Goal: Transaction & Acquisition: Purchase product/service

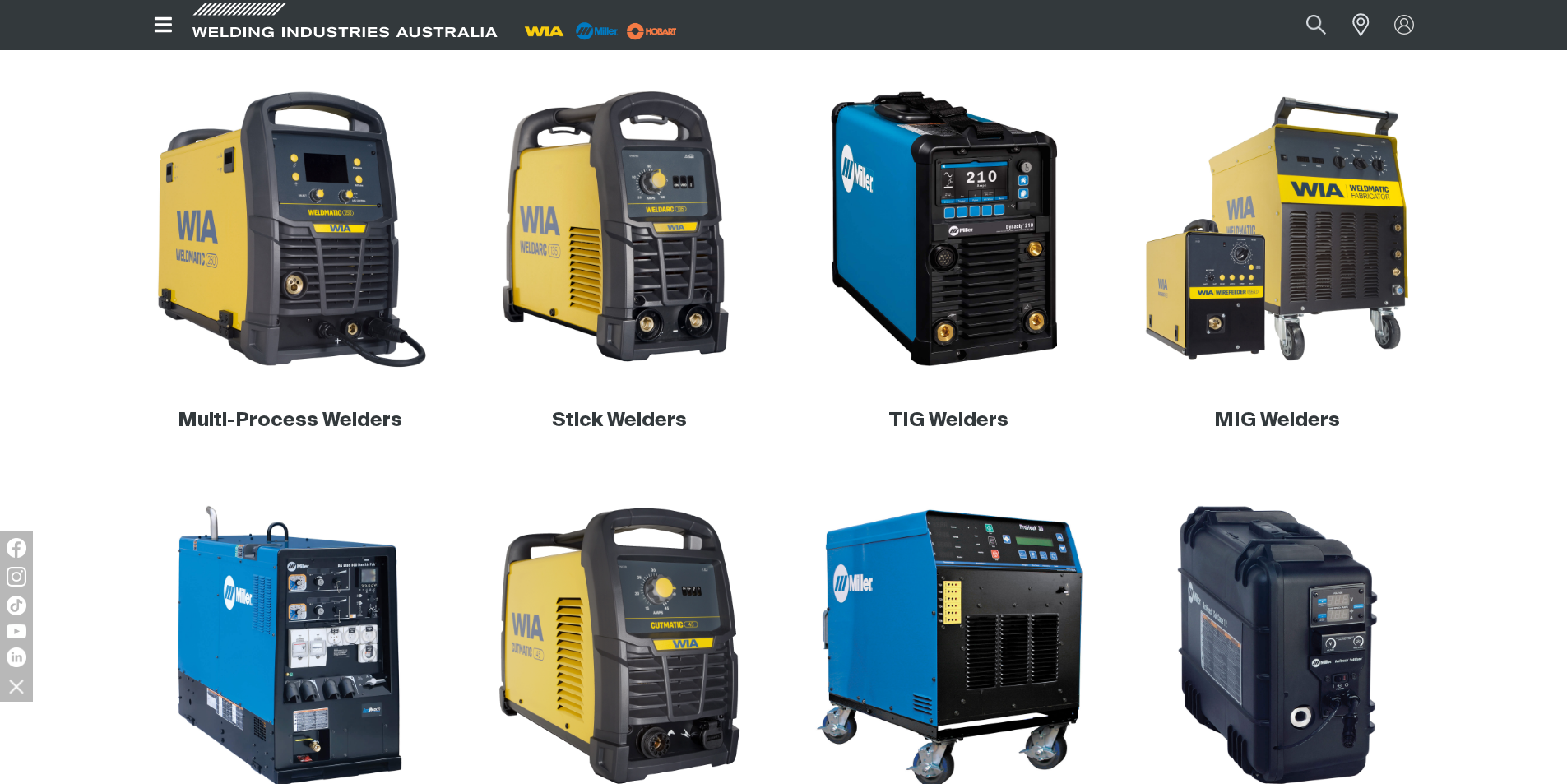
scroll to position [661, 0]
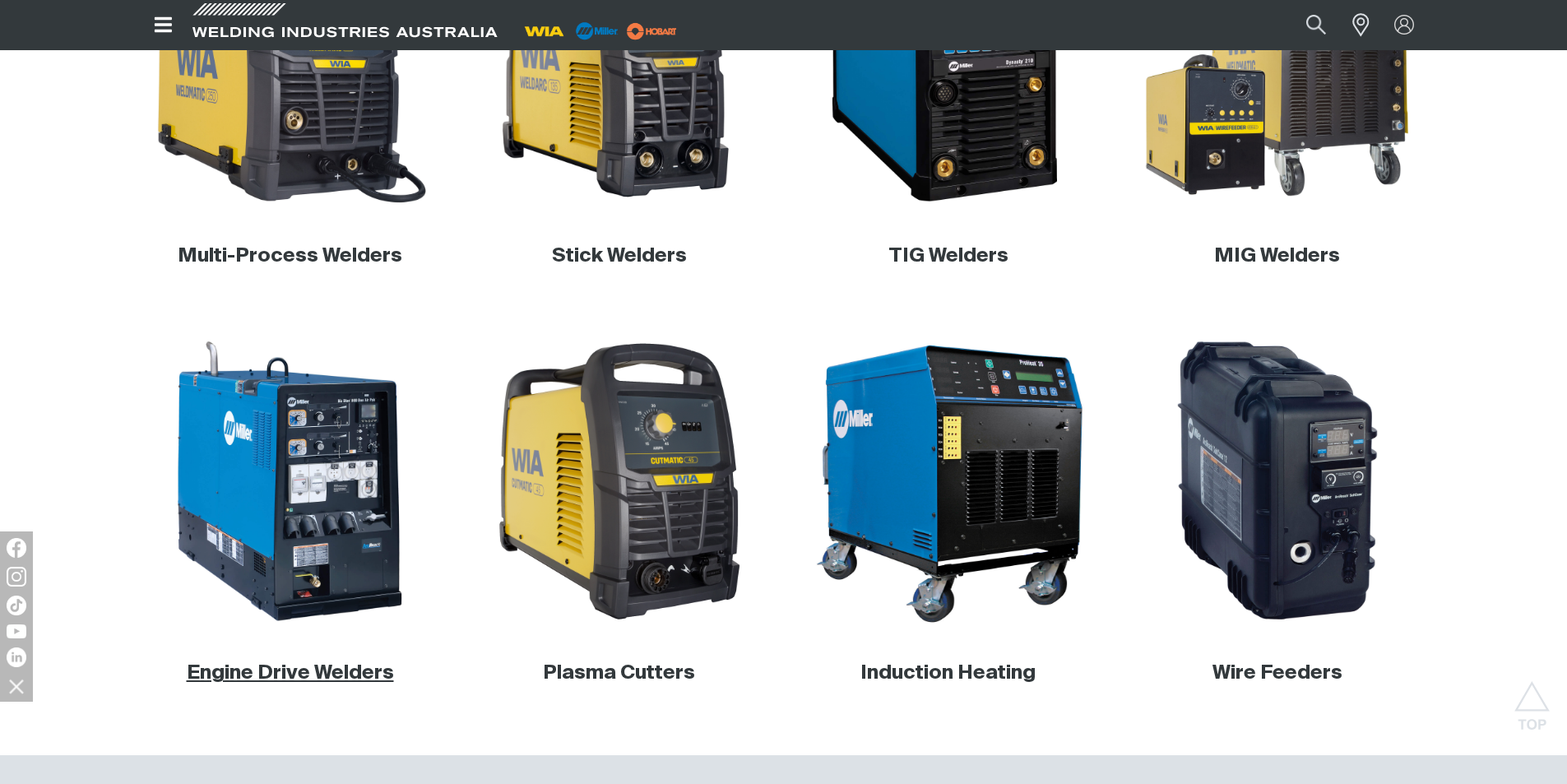
click at [359, 665] on link "Engine Drive Welders" at bounding box center [291, 673] width 207 height 20
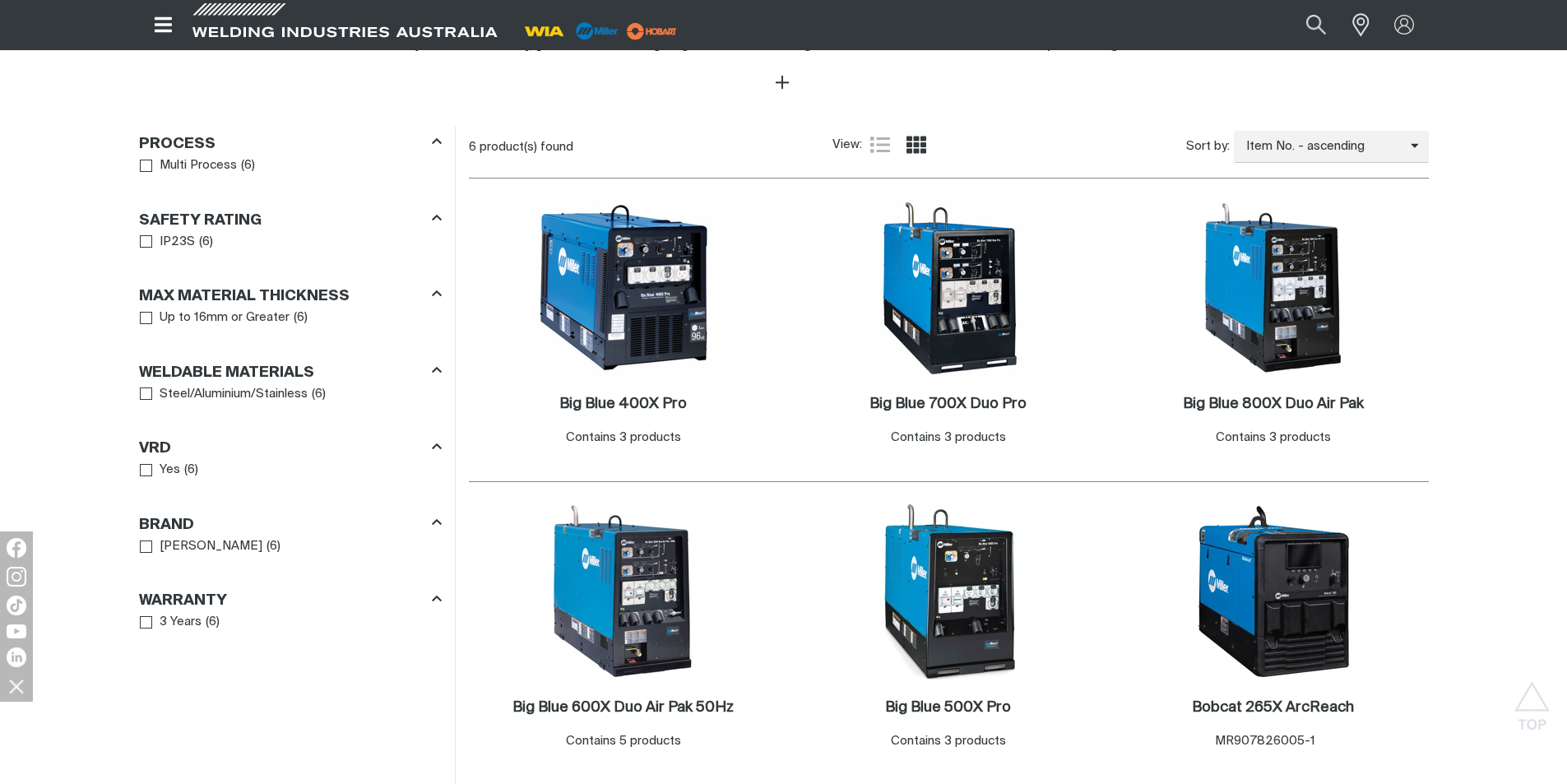
scroll to position [905, 0]
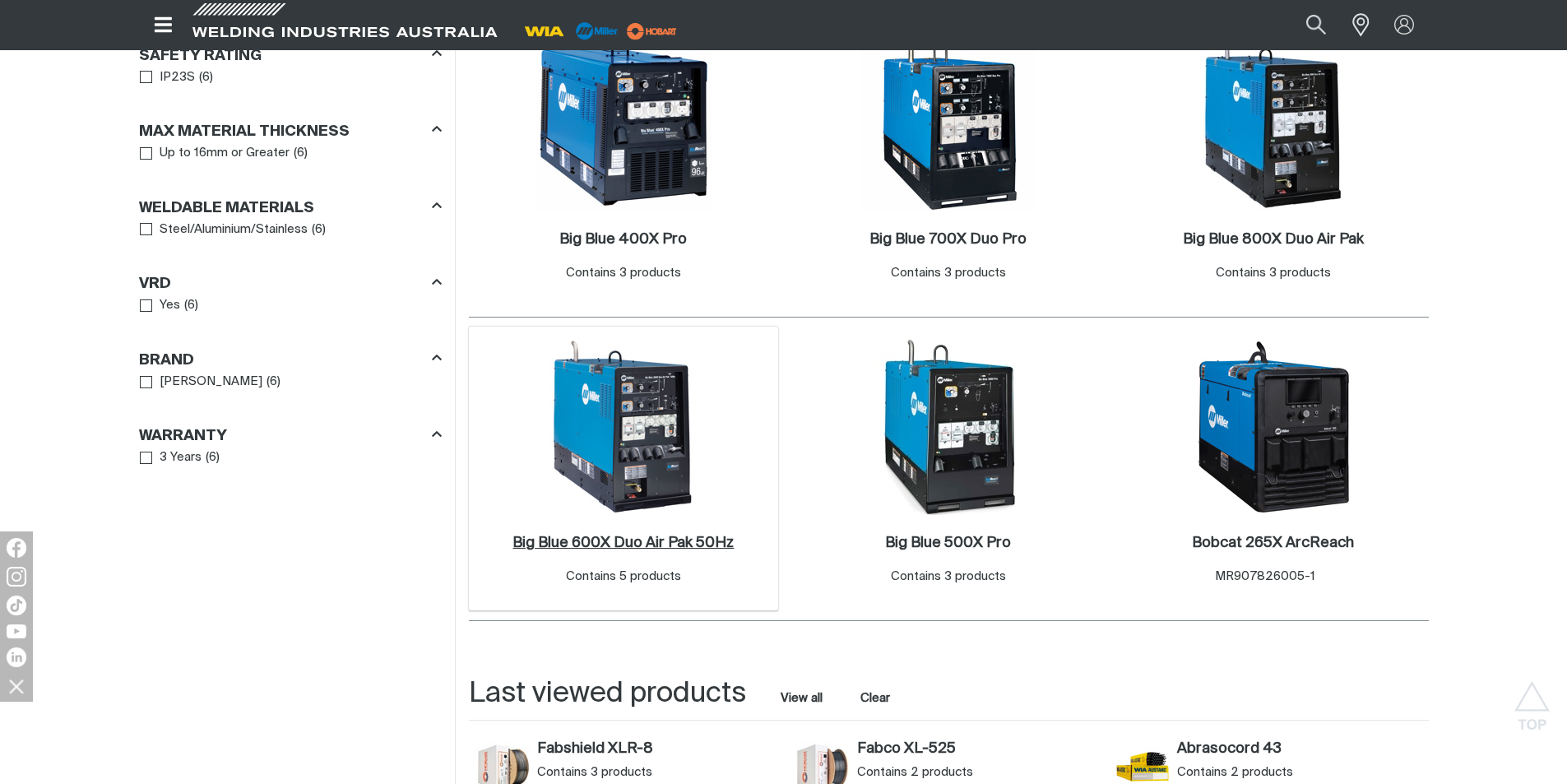
click at [632, 547] on h2 "Big Blue 600X Duo Air Pak 50Hz ." at bounding box center [623, 542] width 221 height 14
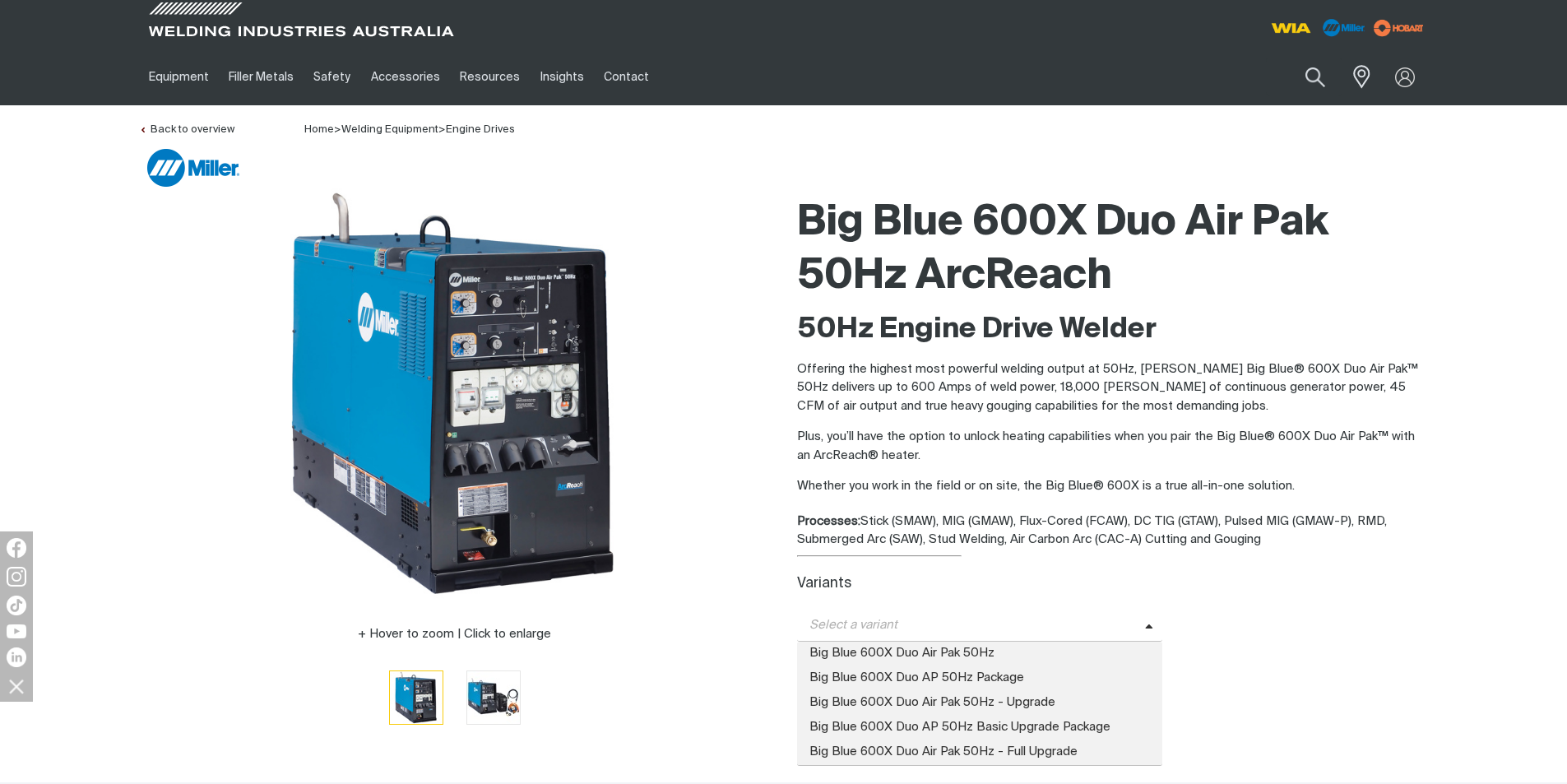
click at [1148, 621] on icon at bounding box center [1149, 627] width 9 height 12
click at [943, 653] on span "Big Blue 600X Duo Air Pak 50Hz" at bounding box center [979, 653] width 366 height 25
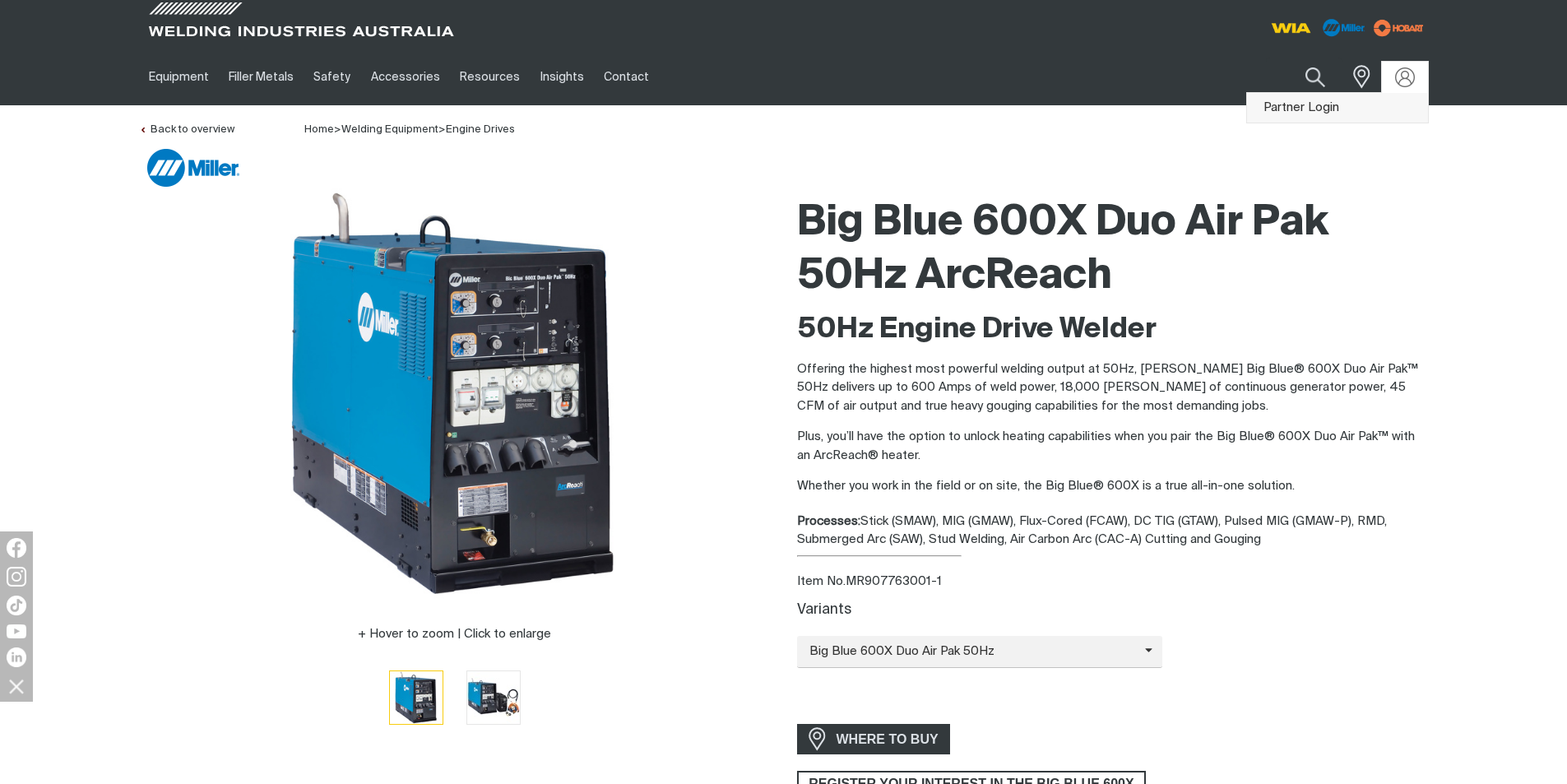
click at [1313, 111] on link "Partner Login" at bounding box center [1338, 108] width 181 height 31
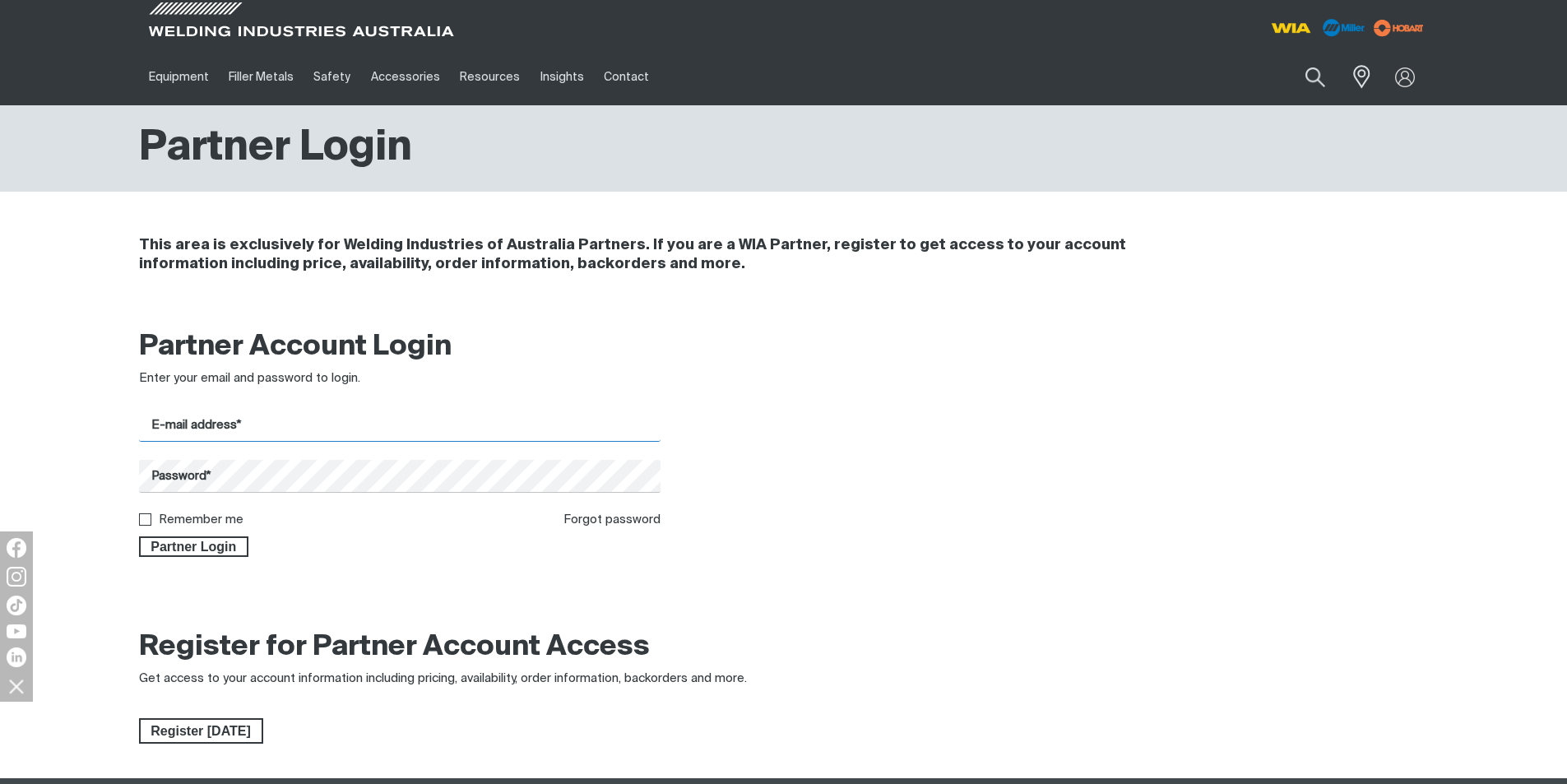
type input "[EMAIL_ADDRESS][DOMAIN_NAME]"
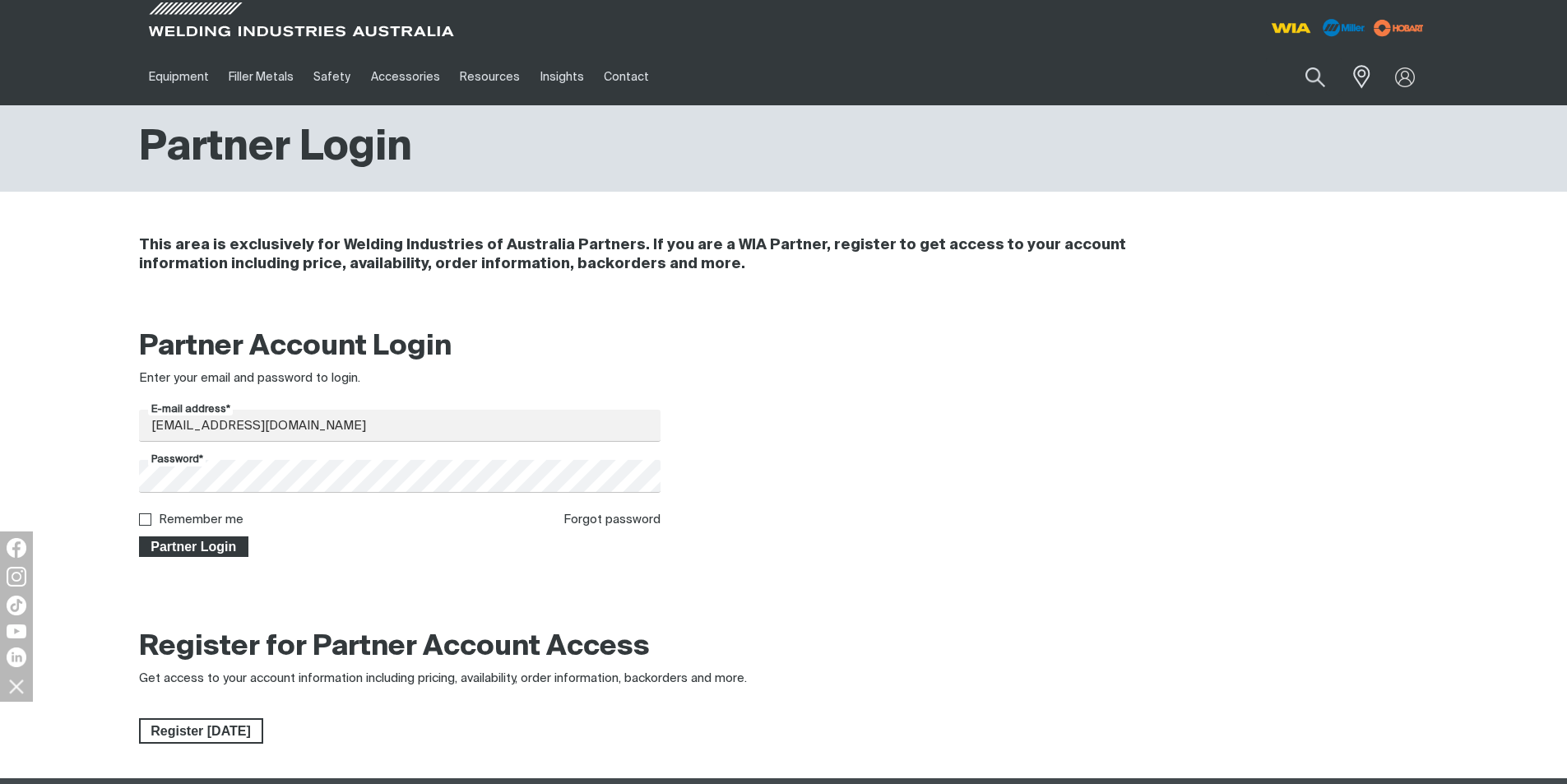
click at [204, 543] on span "Partner Login" at bounding box center [194, 547] width 107 height 21
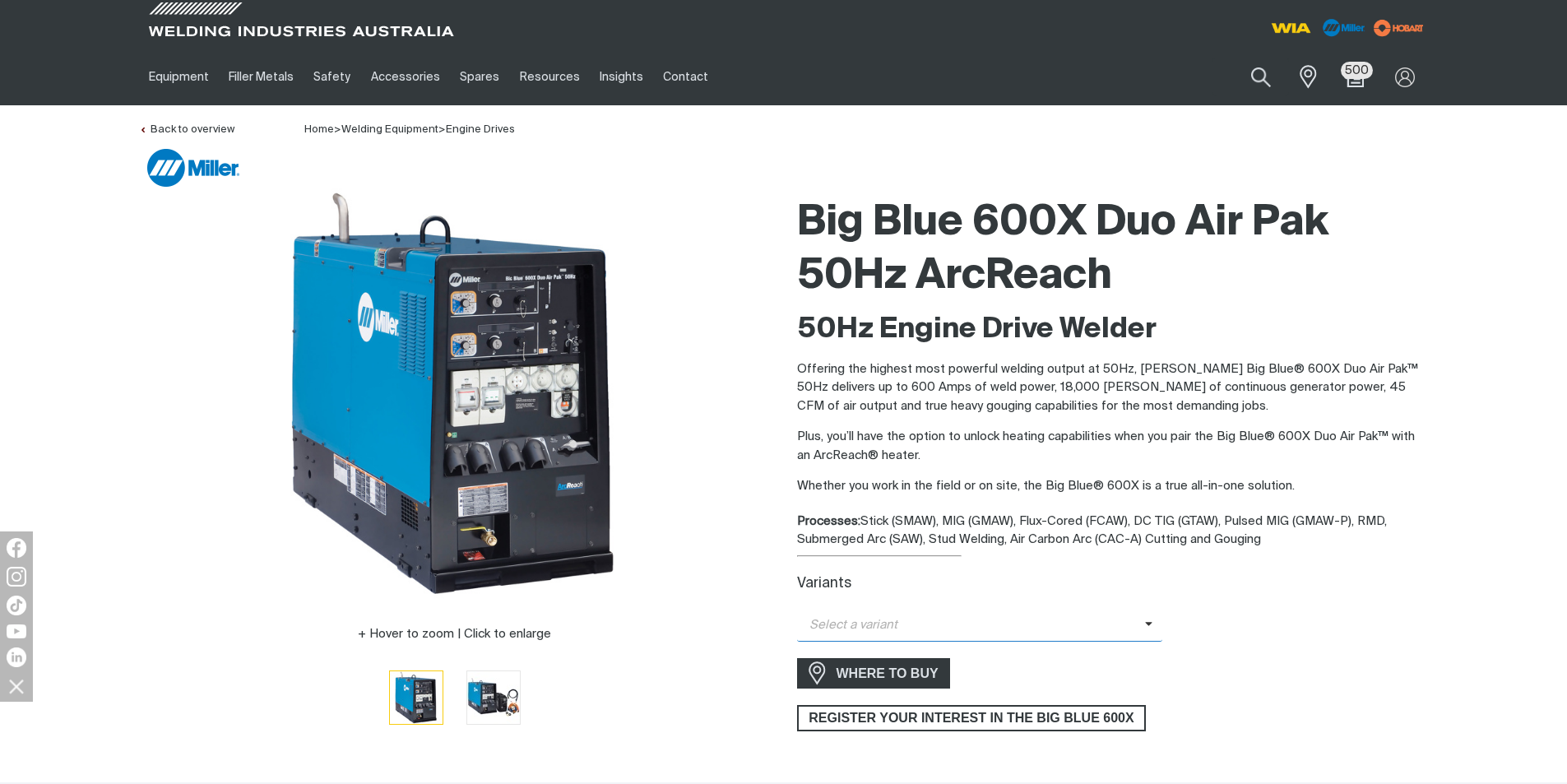
click at [1147, 618] on span "Select a variant" at bounding box center [979, 625] width 366 height 32
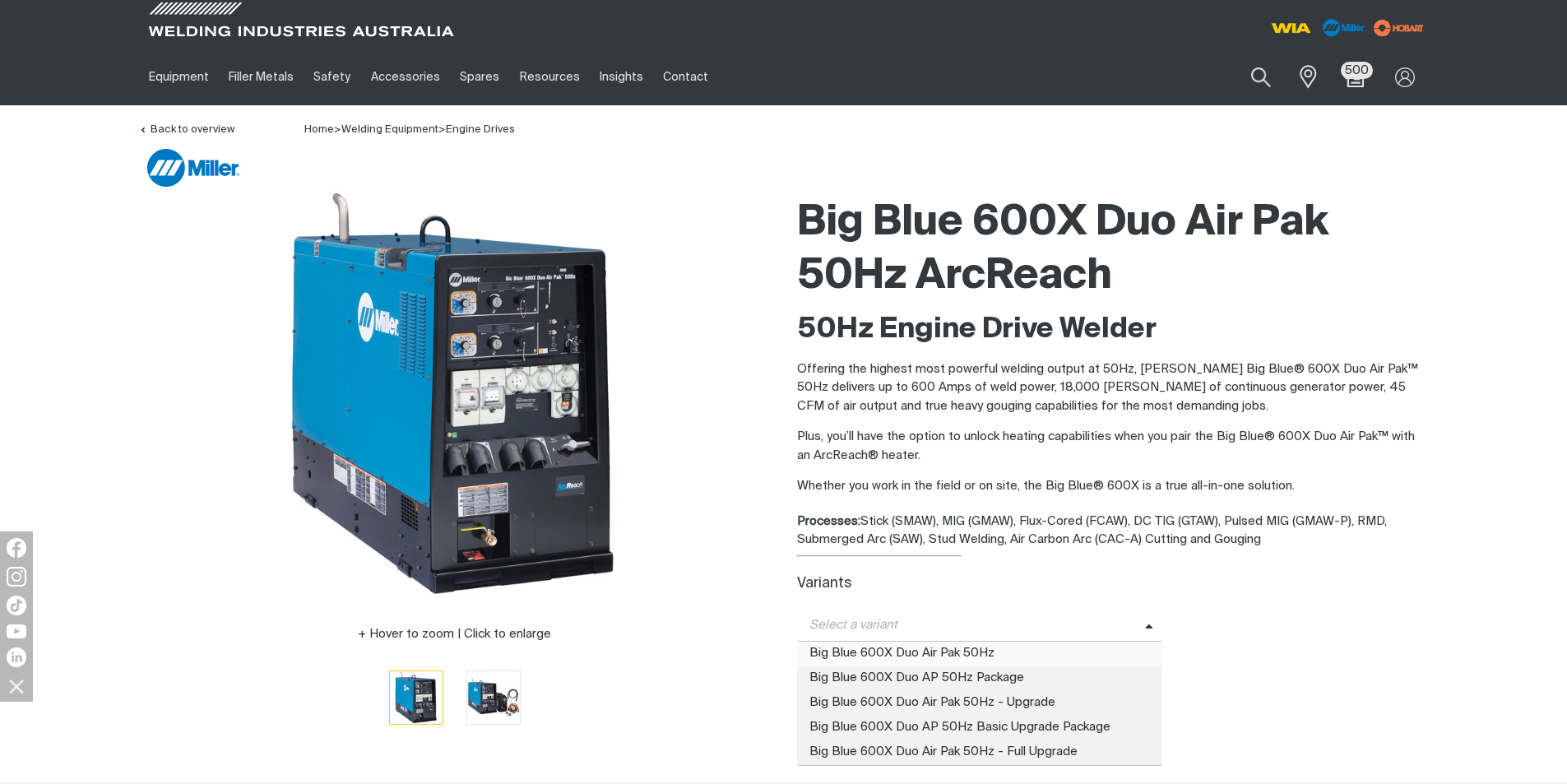
click at [997, 653] on span "Big Blue 600X Duo Air Pak 50Hz" at bounding box center [979, 653] width 366 height 25
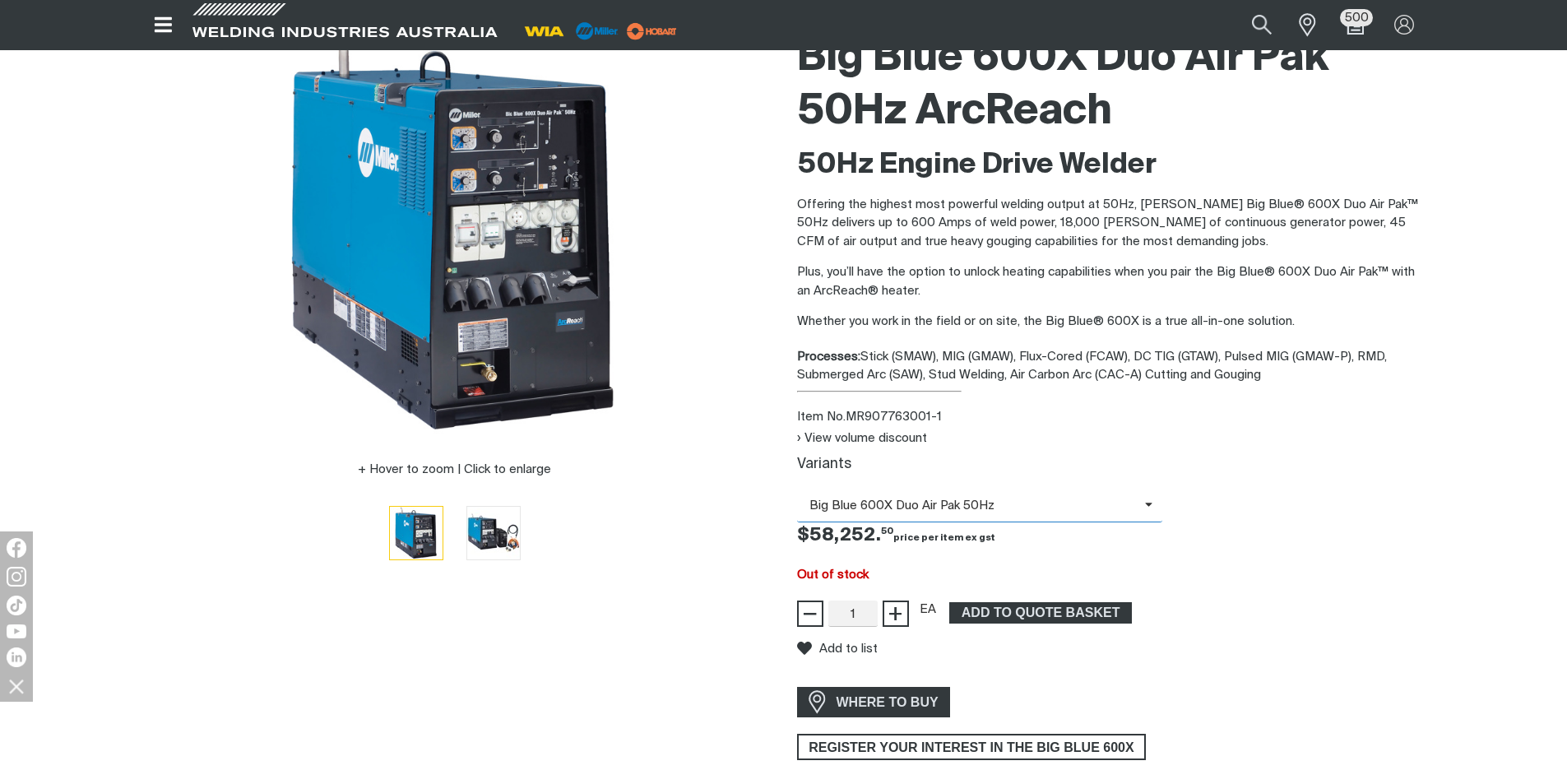
scroll to position [83, 0]
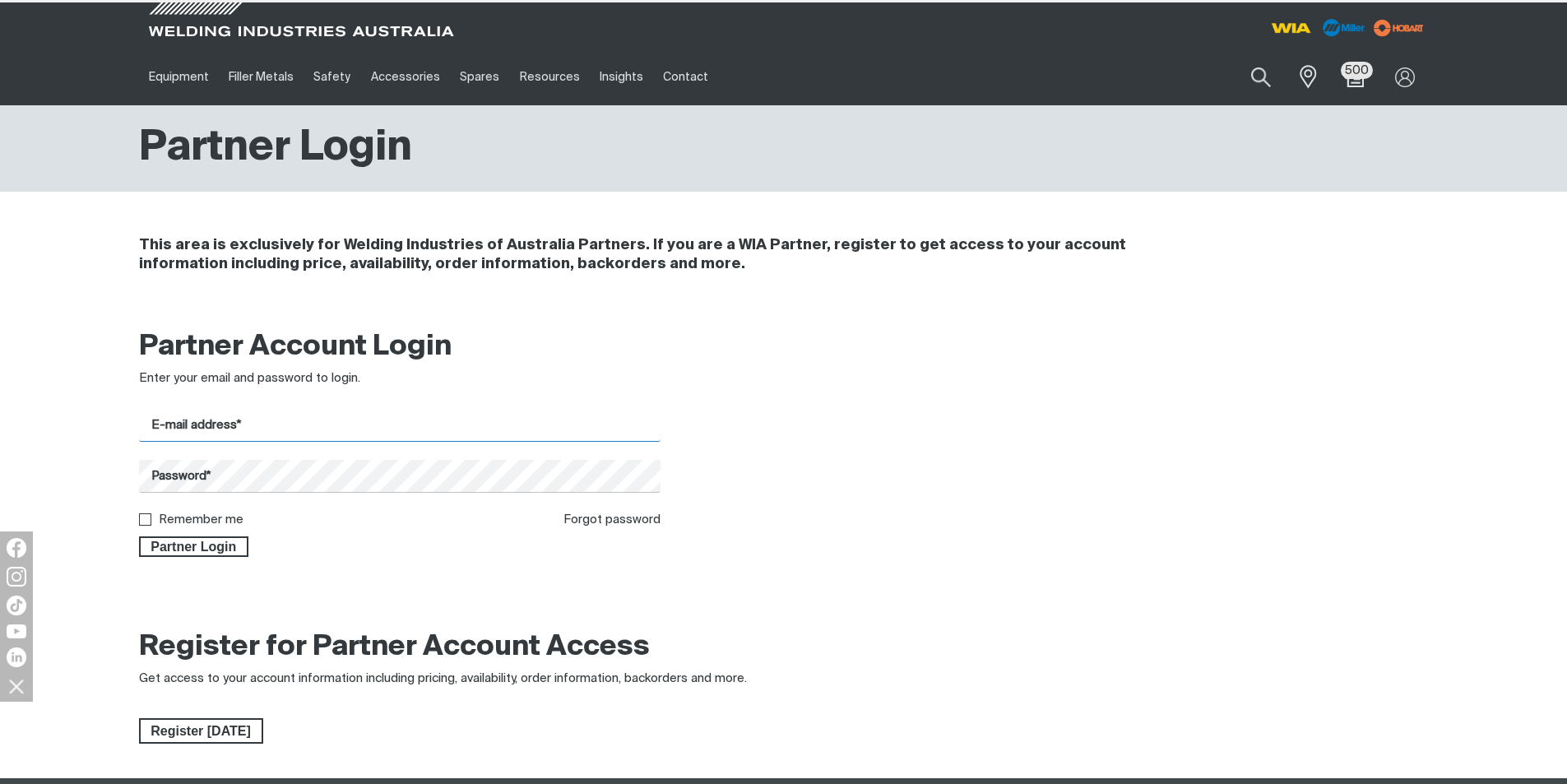
type input "[EMAIL_ADDRESS][DOMAIN_NAME]"
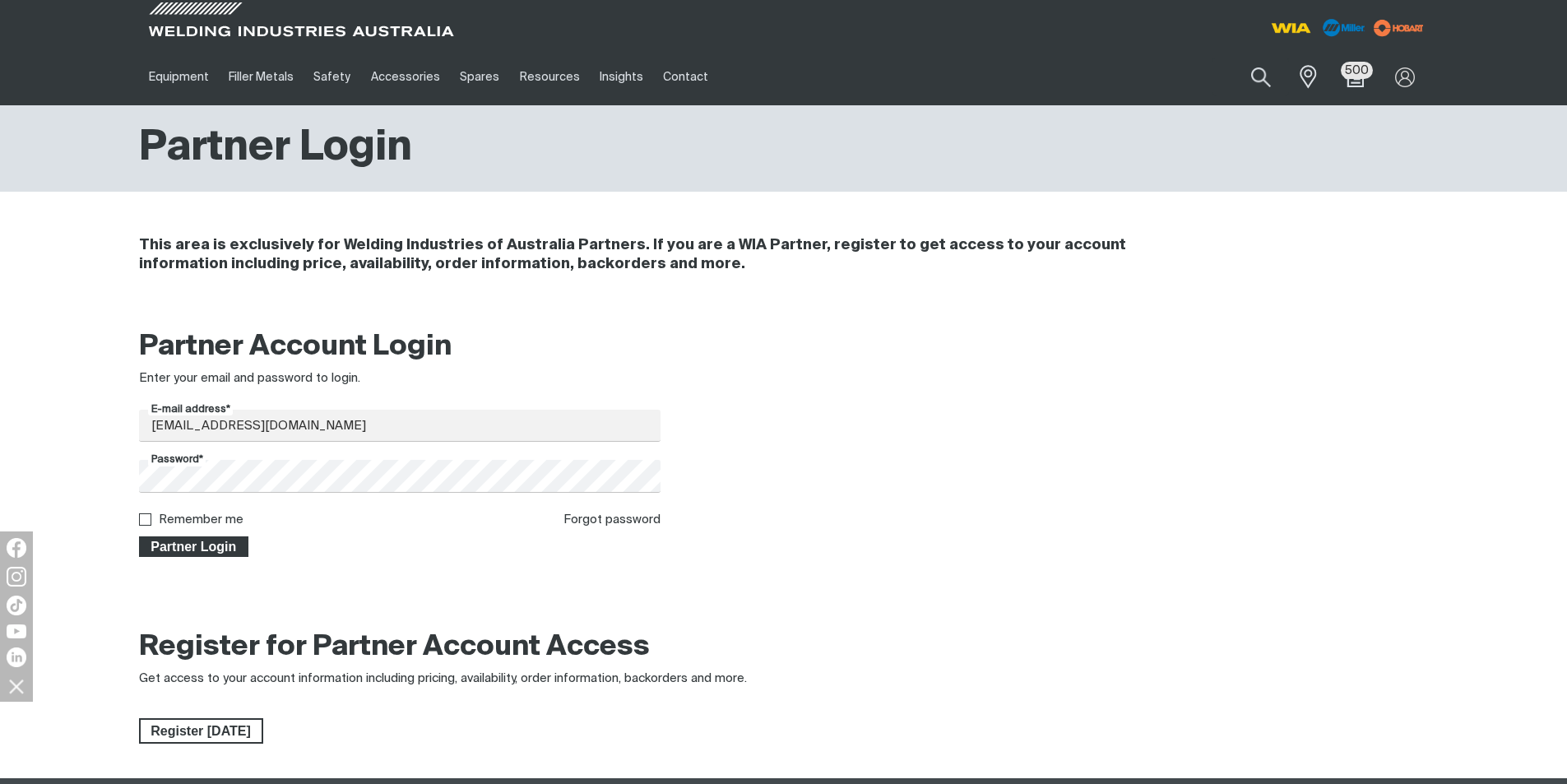
click at [199, 543] on span "Partner Login" at bounding box center [194, 547] width 107 height 21
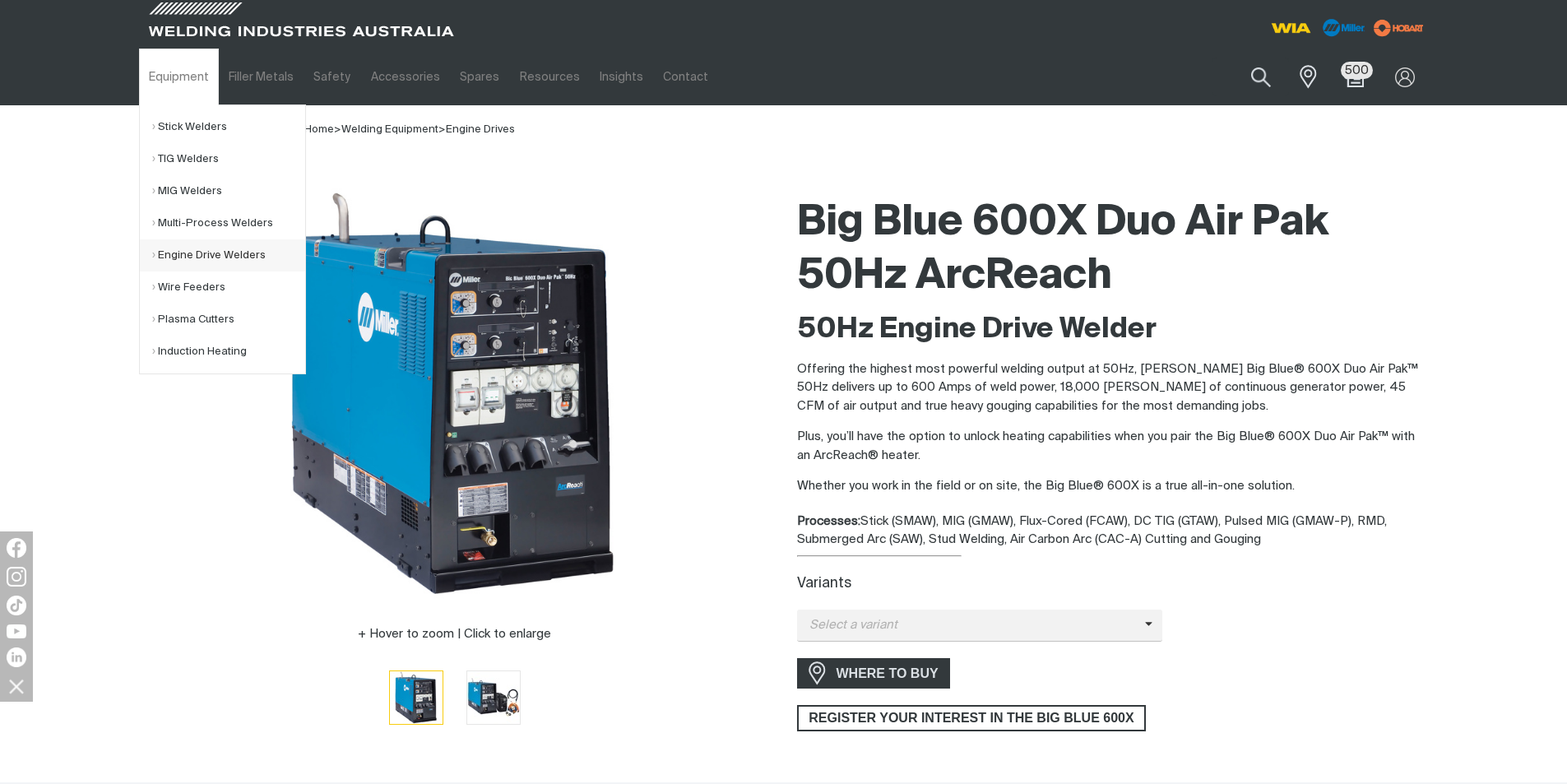
click at [204, 253] on link "Engine Drive Welders" at bounding box center [229, 254] width 153 height 32
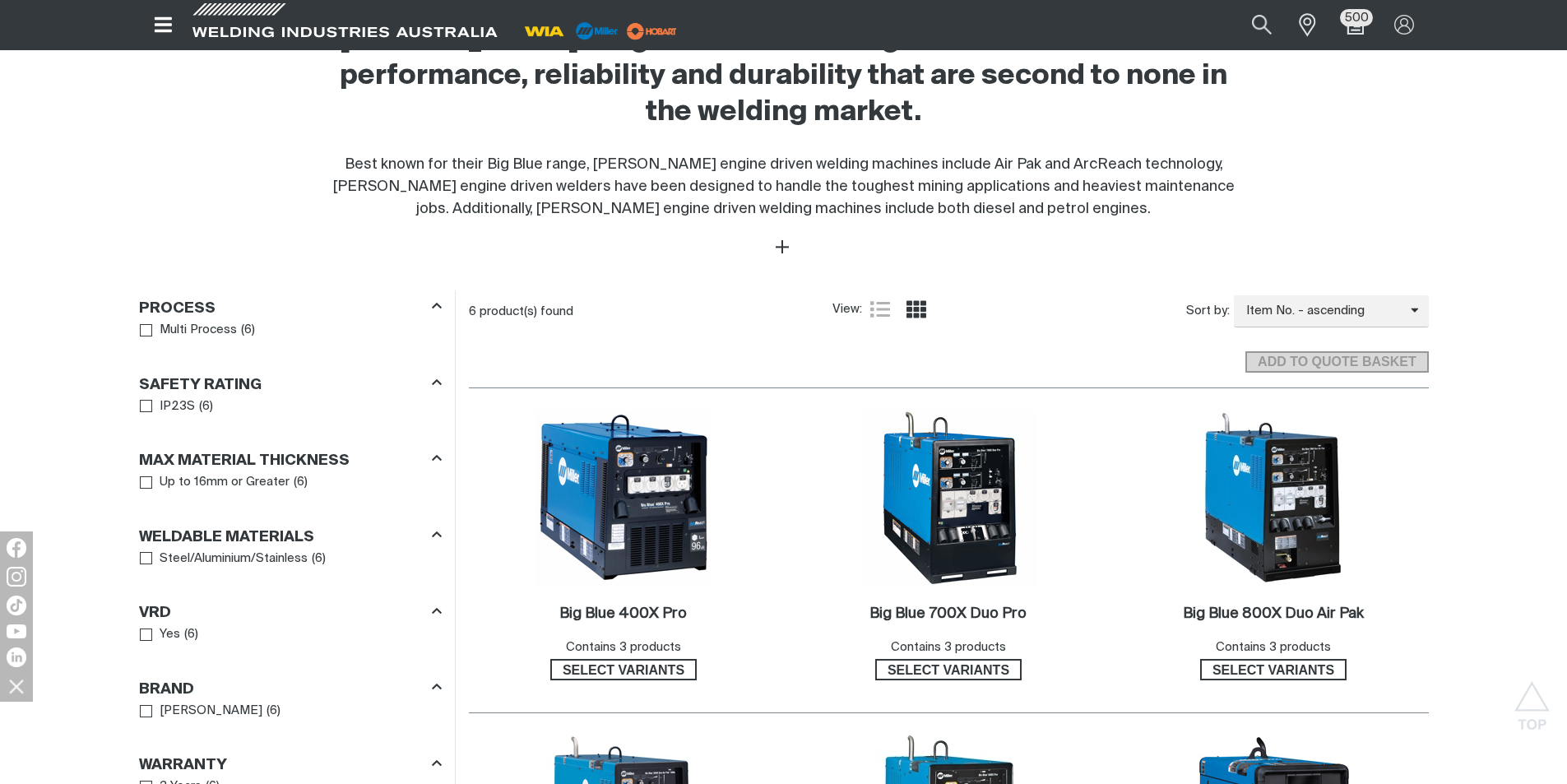
scroll to position [905, 0]
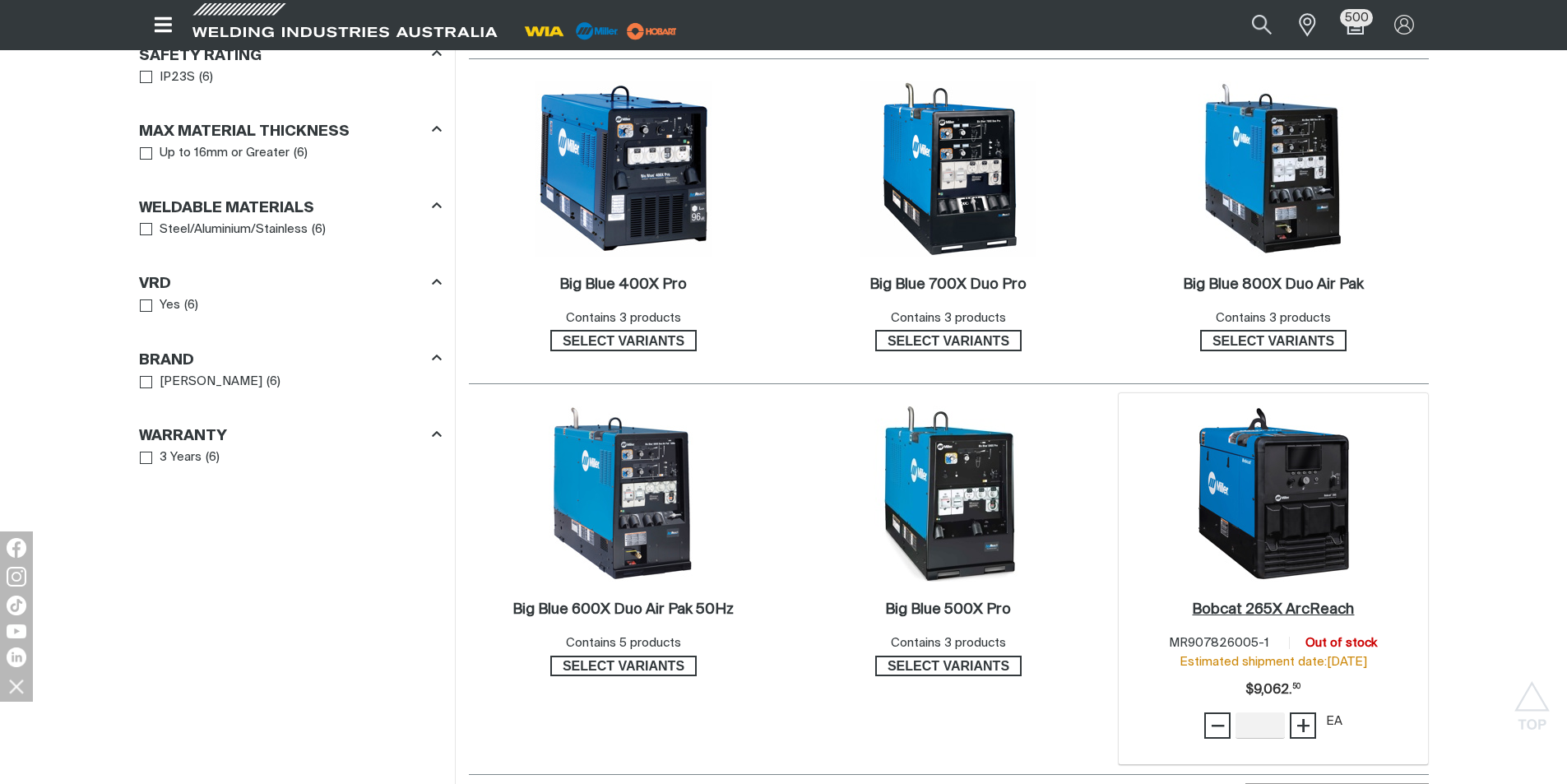
click at [1273, 606] on h2 "Bobcat 265X ArcReach ." at bounding box center [1273, 608] width 162 height 14
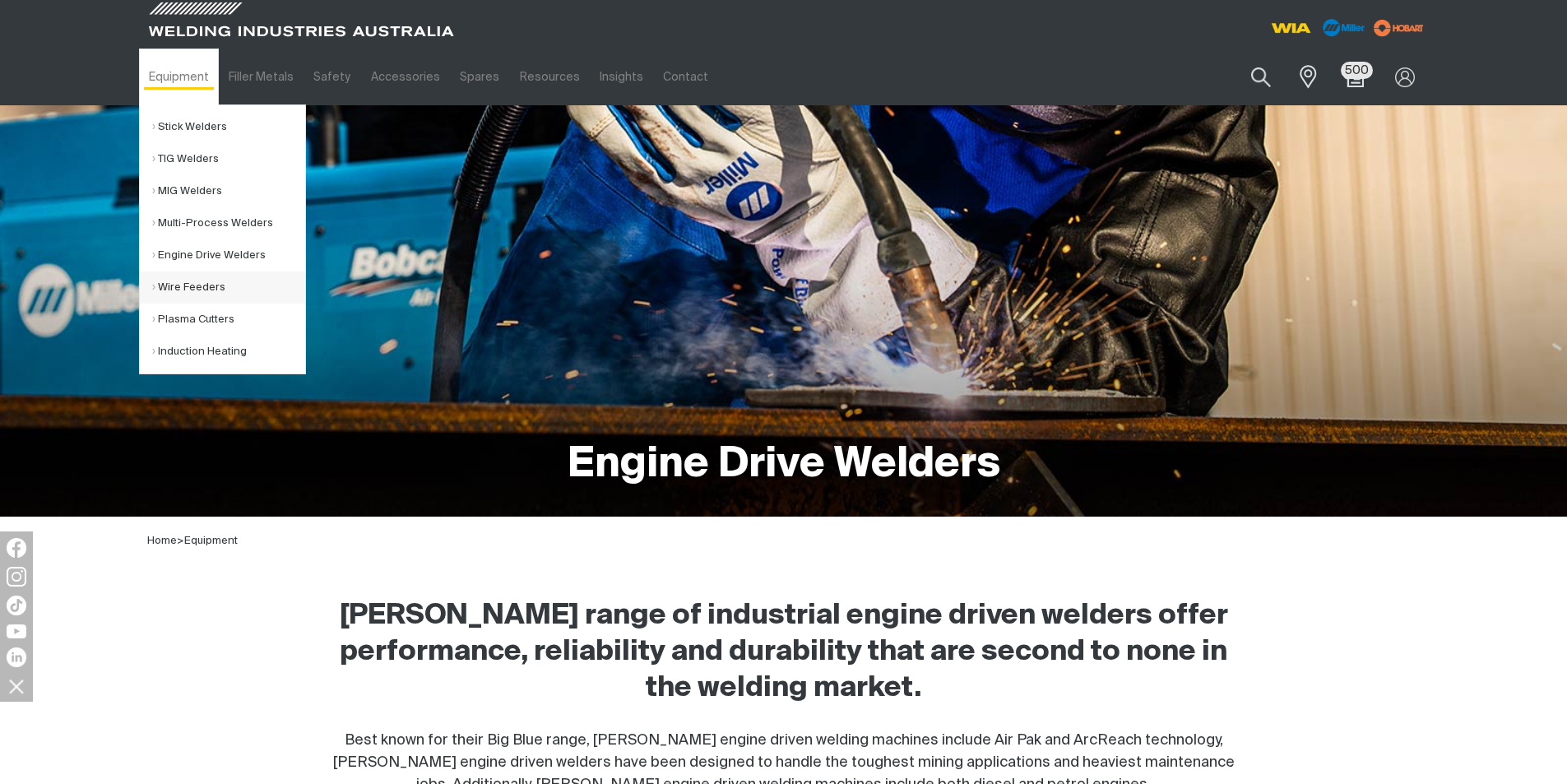
click at [205, 281] on link "Wire Feeders" at bounding box center [229, 287] width 153 height 32
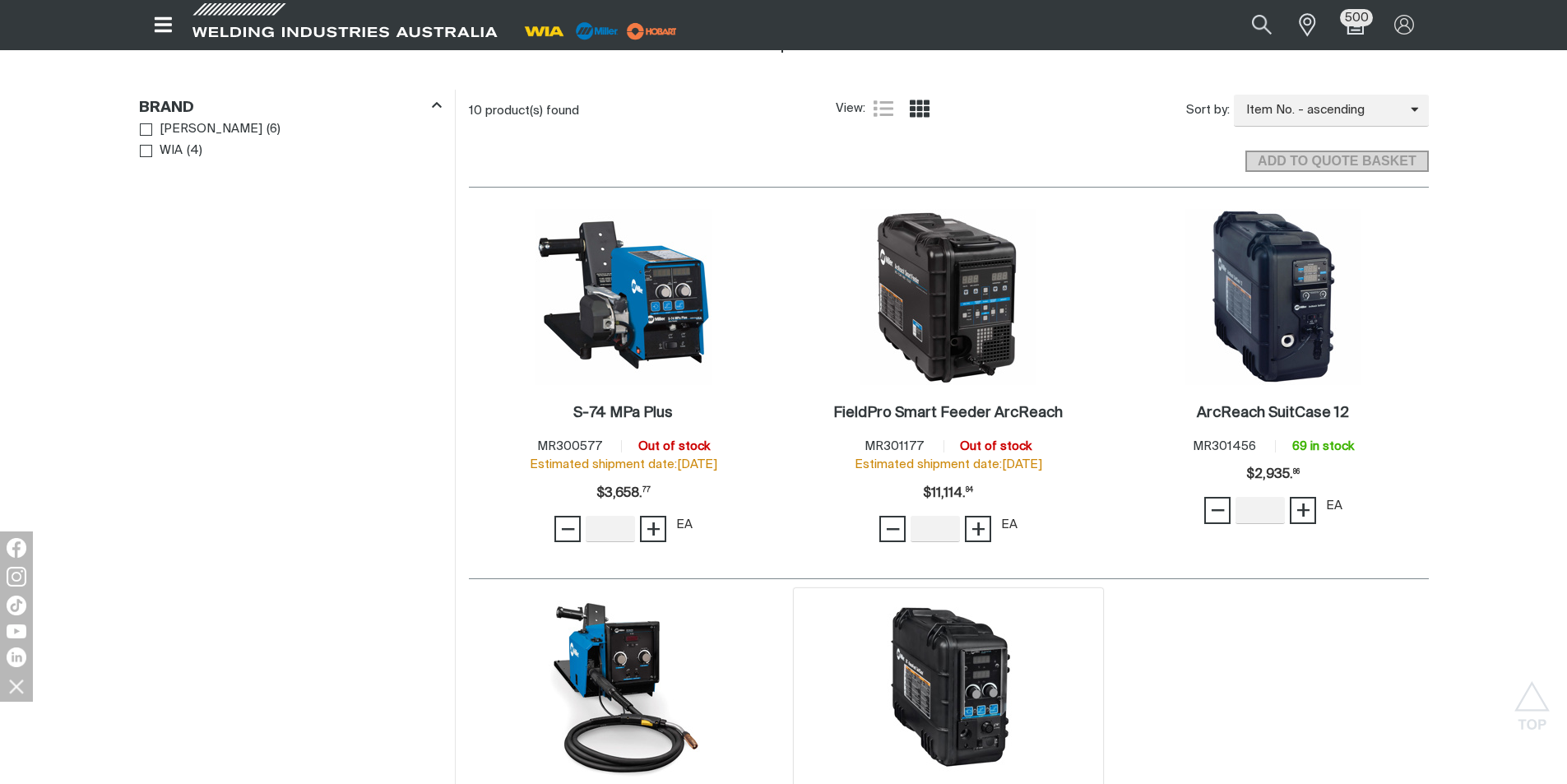
scroll to position [905, 0]
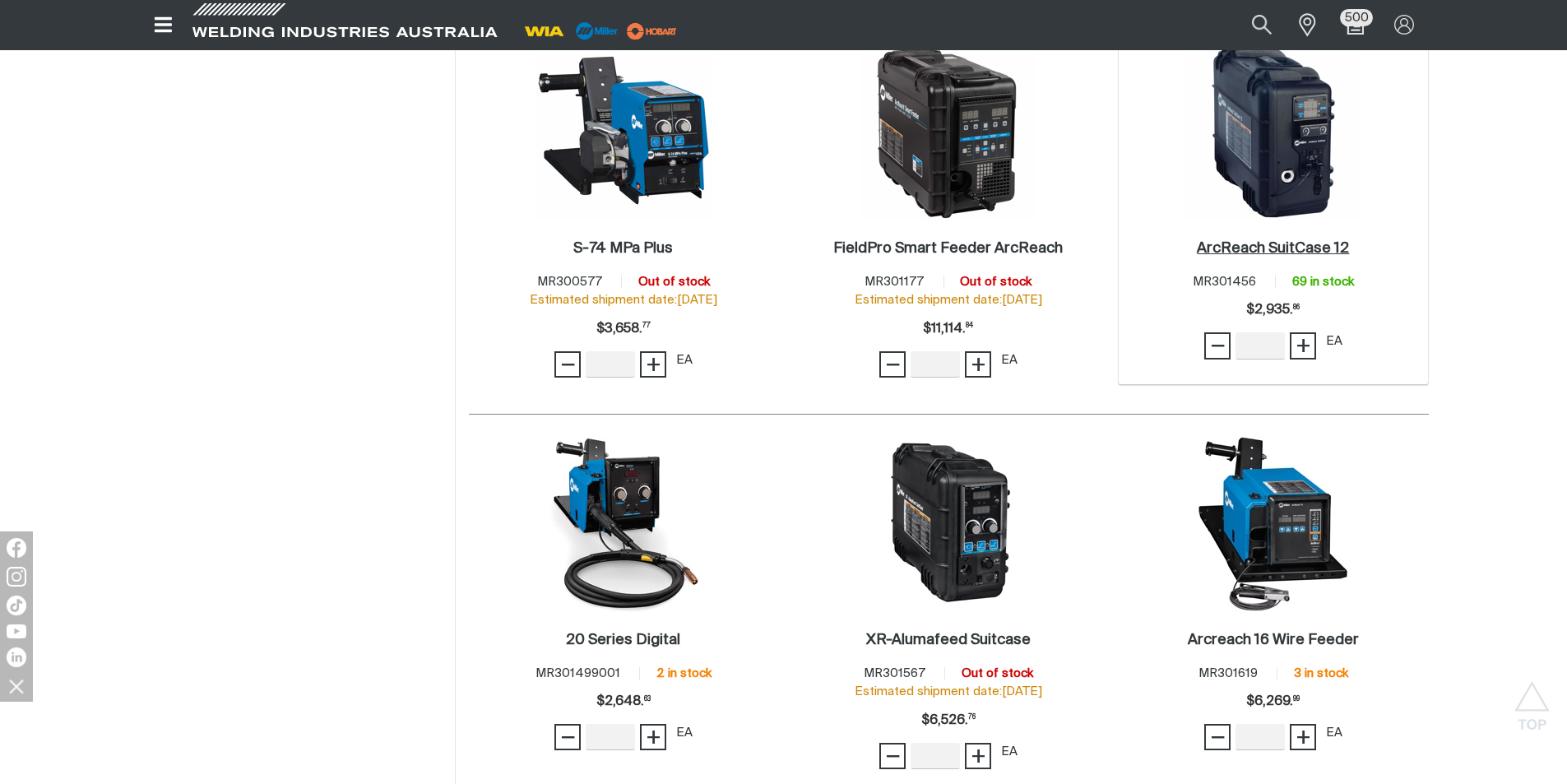
click at [1262, 248] on h2 "ArcReach SuitCase 12 ." at bounding box center [1273, 248] width 153 height 14
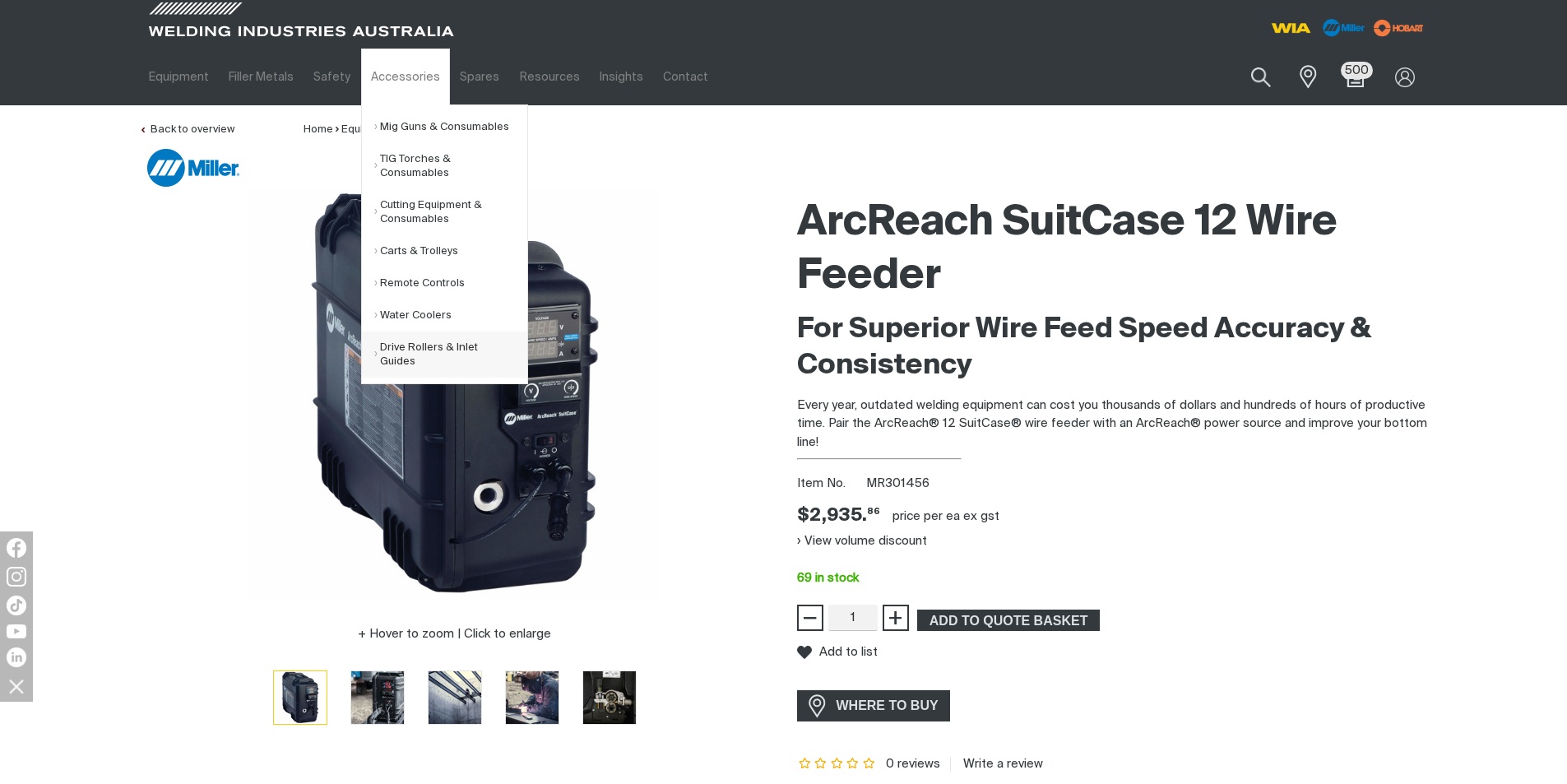
click at [451, 344] on link "Drive Rollers & Inlet Guides" at bounding box center [450, 354] width 153 height 46
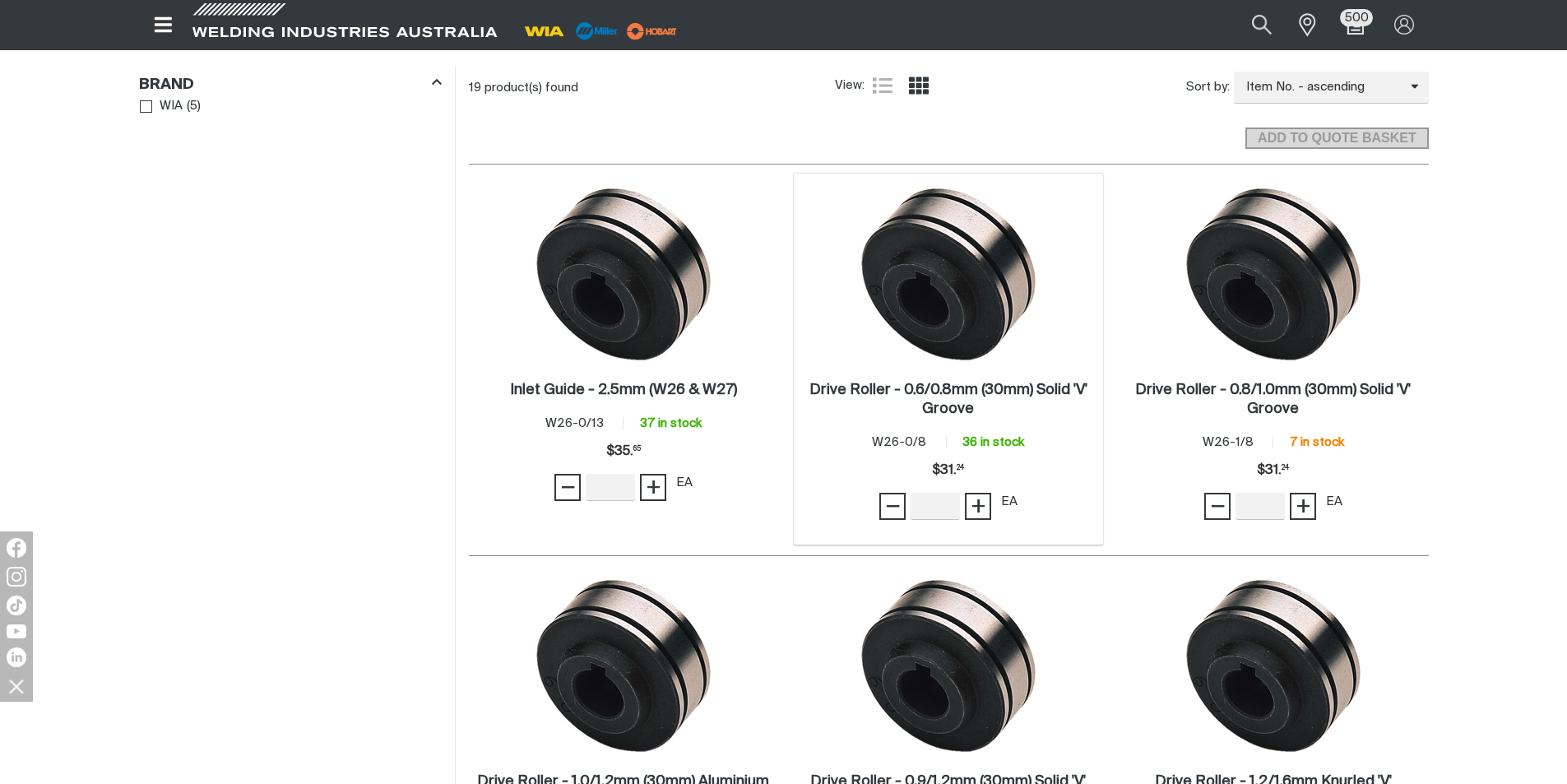
scroll to position [576, 0]
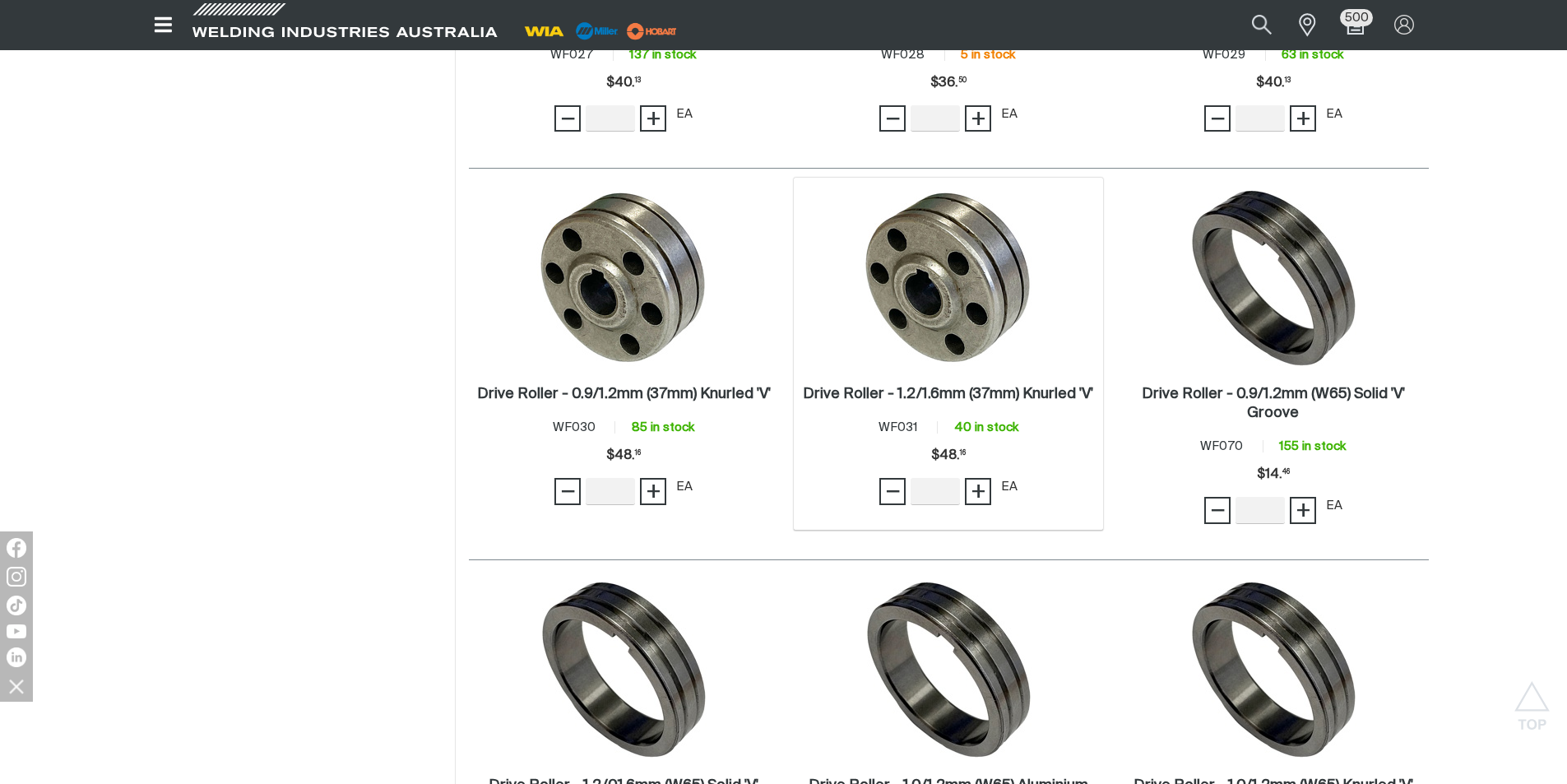
scroll to position [2221, 0]
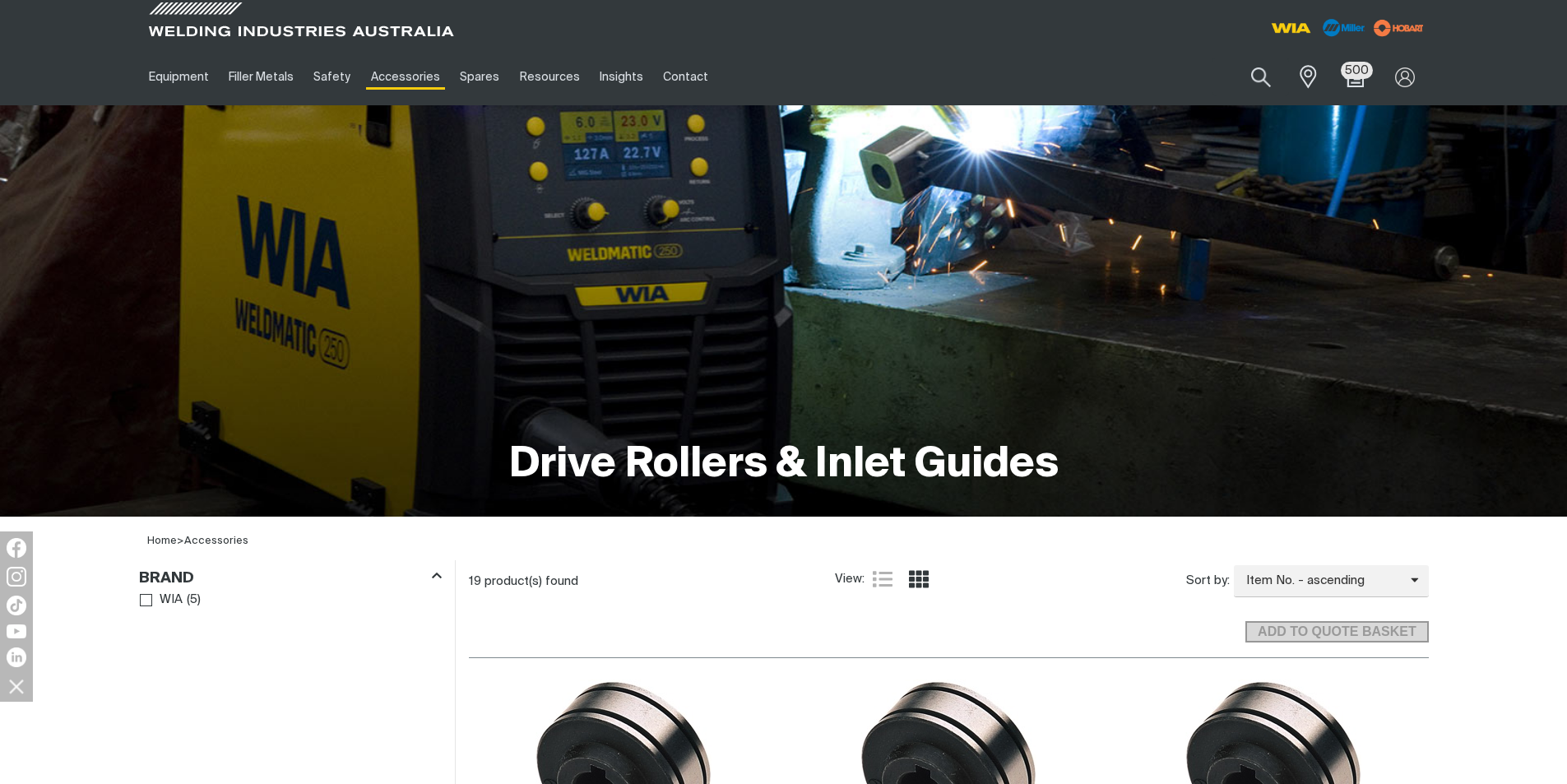
click at [727, 615] on div "ADD TO QUOTE BASKET" at bounding box center [949, 624] width 960 height 45
click at [1262, 68] on button "Search products" at bounding box center [1261, 78] width 66 height 47
click at [1121, 80] on input "Search" at bounding box center [1162, 77] width 253 height 37
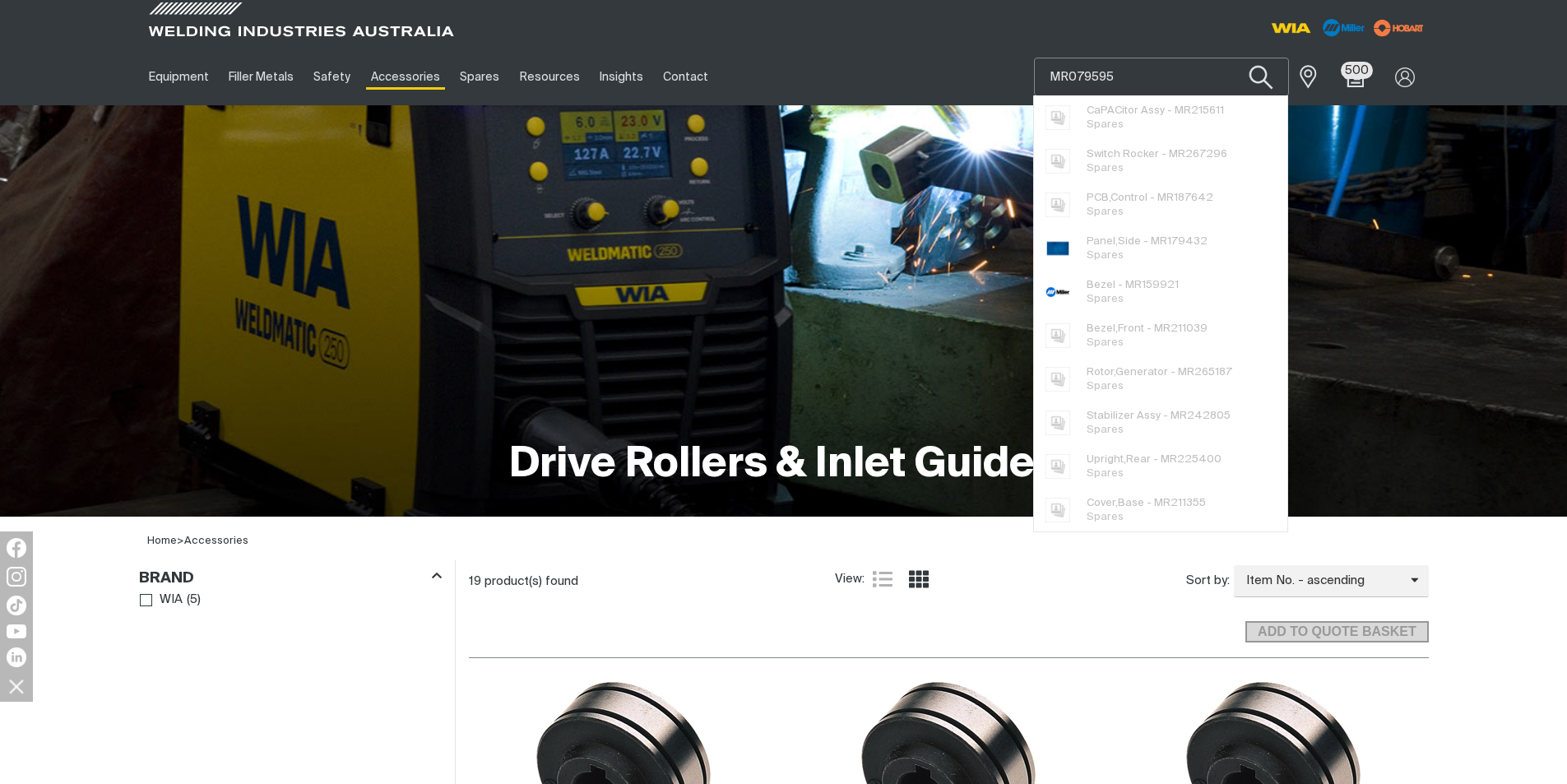
type input "MR079595"
click at [1258, 60] on button "Search products" at bounding box center [1261, 78] width 66 height 47
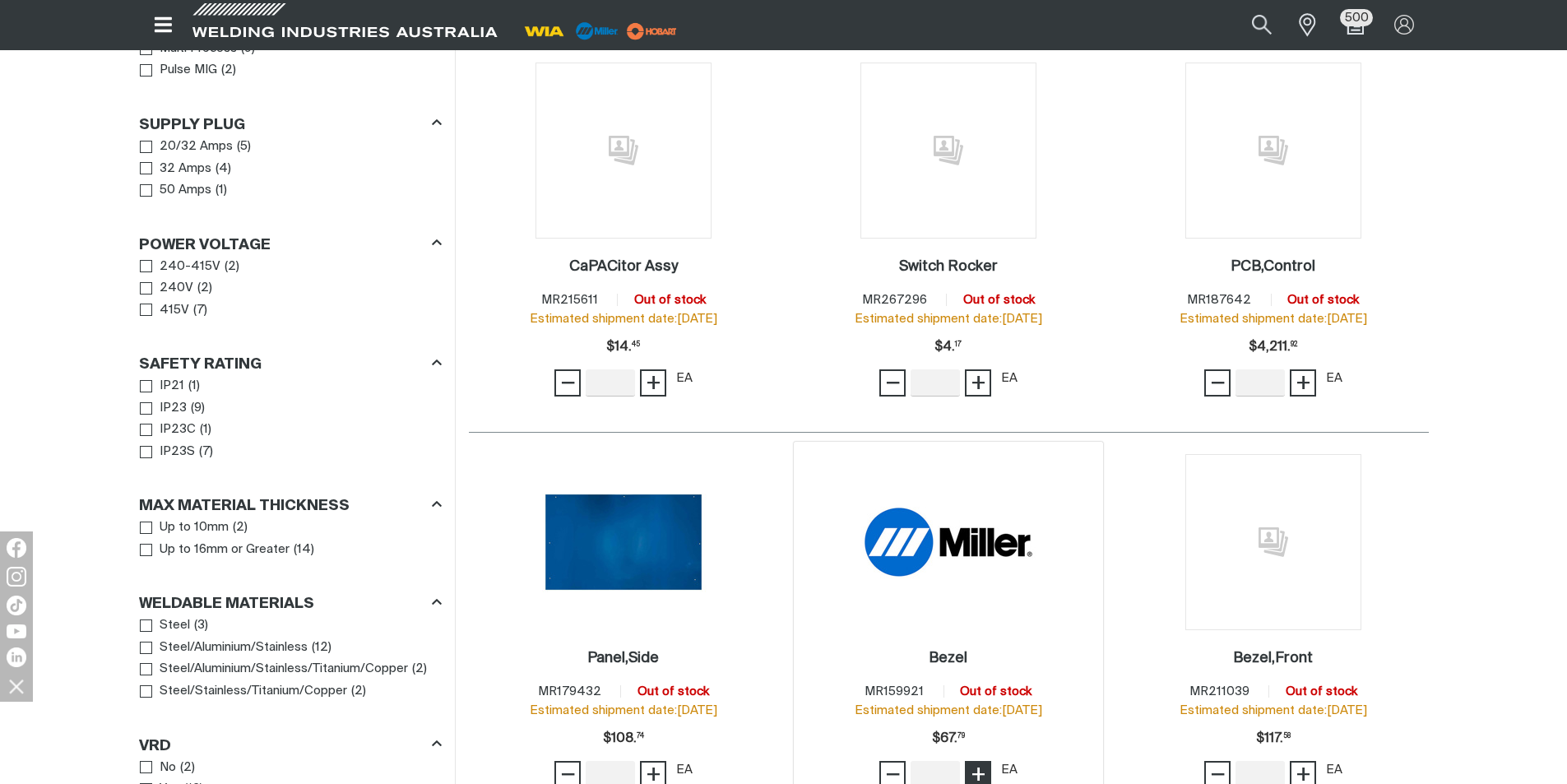
scroll to position [576, 0]
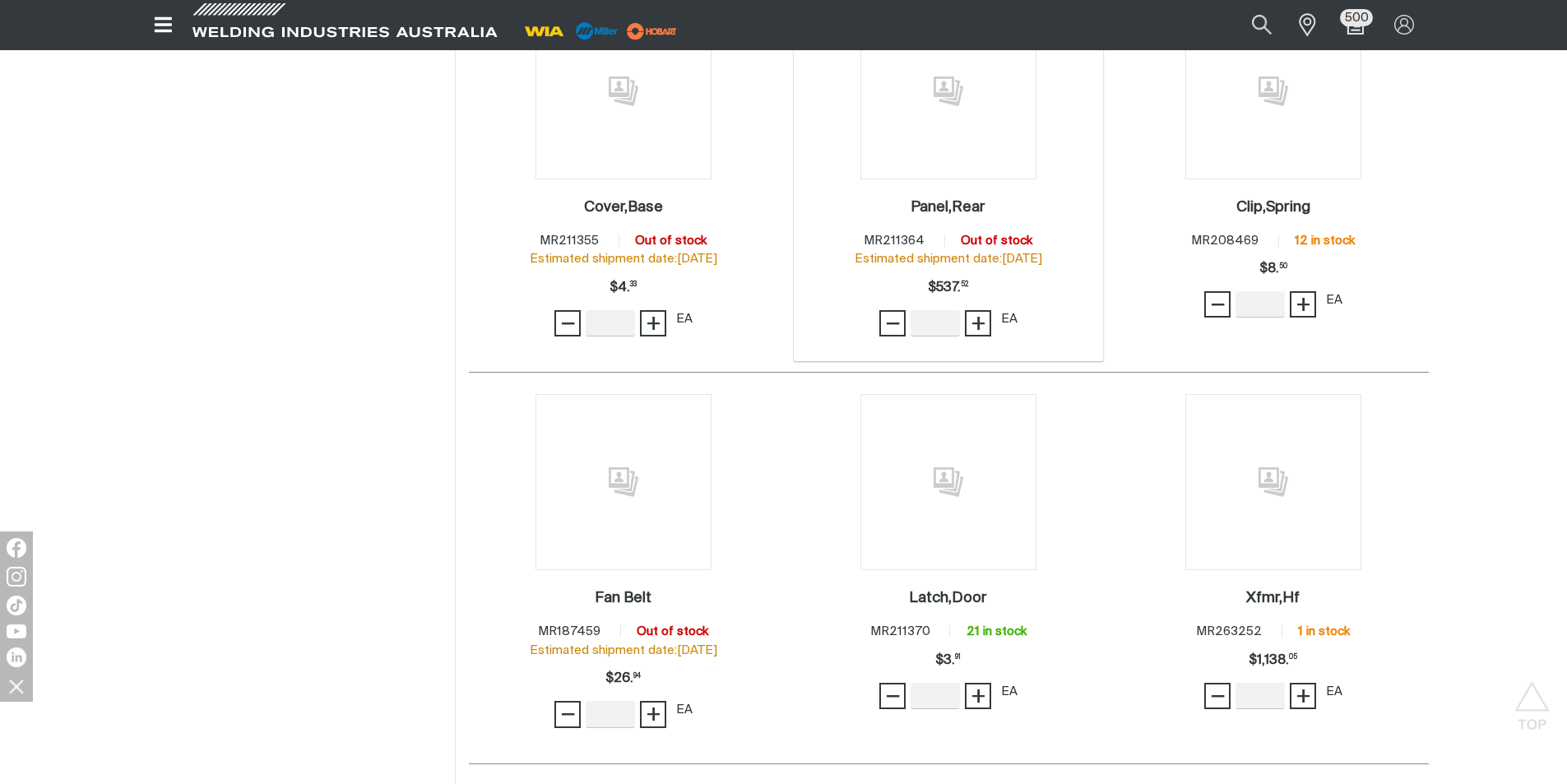
scroll to position [1809, 0]
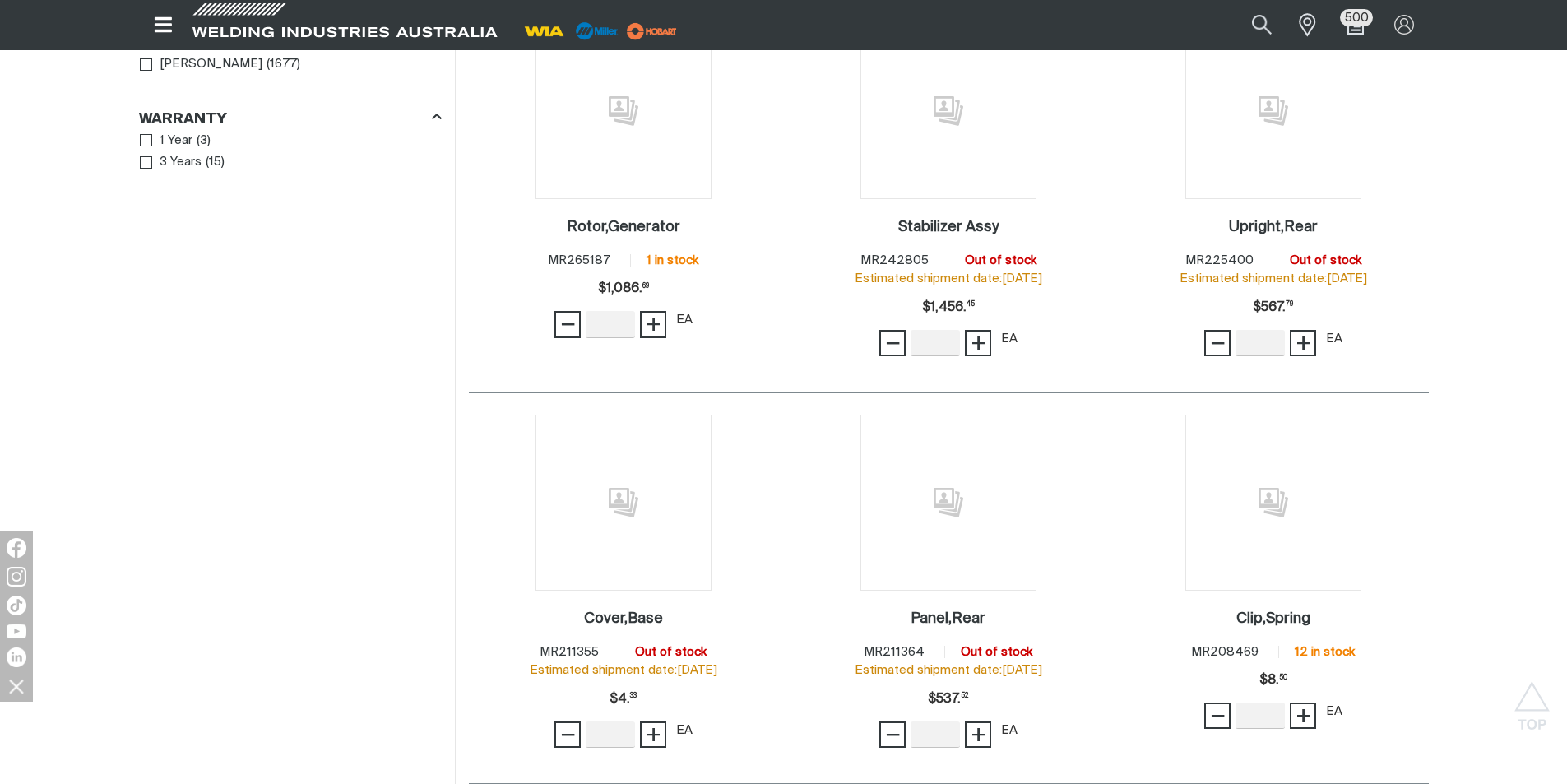
scroll to position [740, 0]
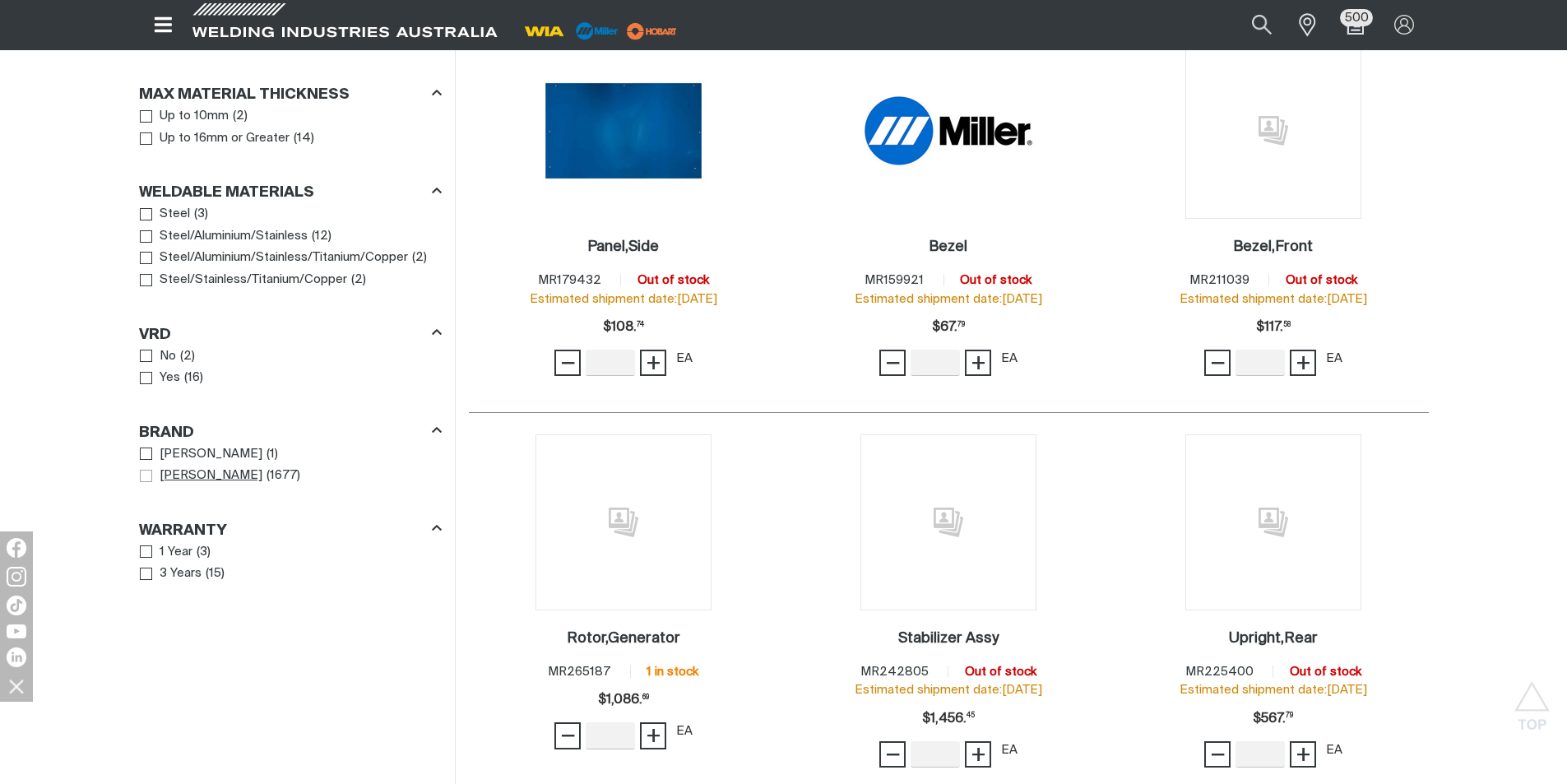
click at [150, 472] on span "Brand" at bounding box center [146, 475] width 12 height 12
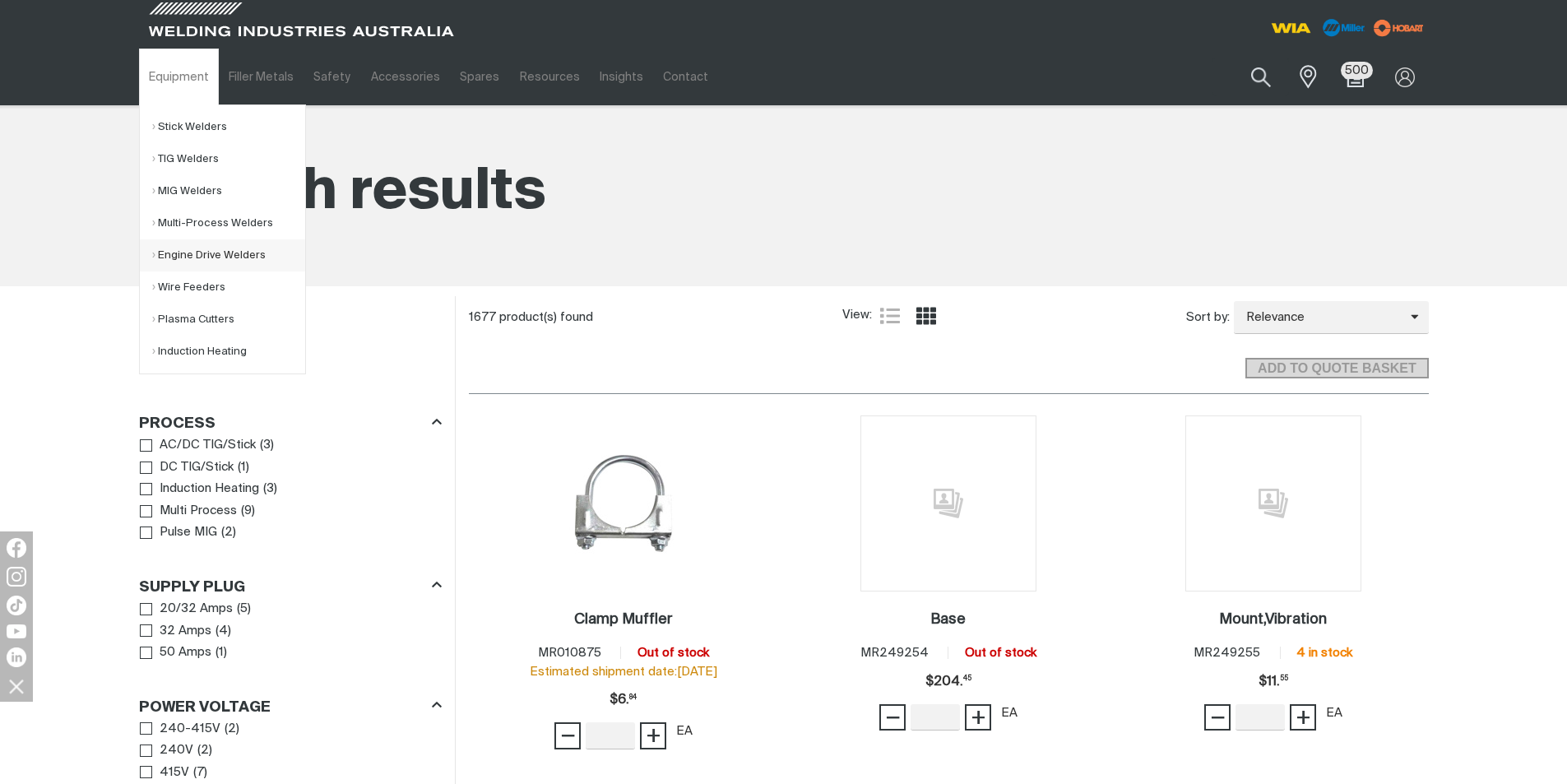
click at [205, 250] on link "Engine Drive Welders" at bounding box center [229, 254] width 153 height 32
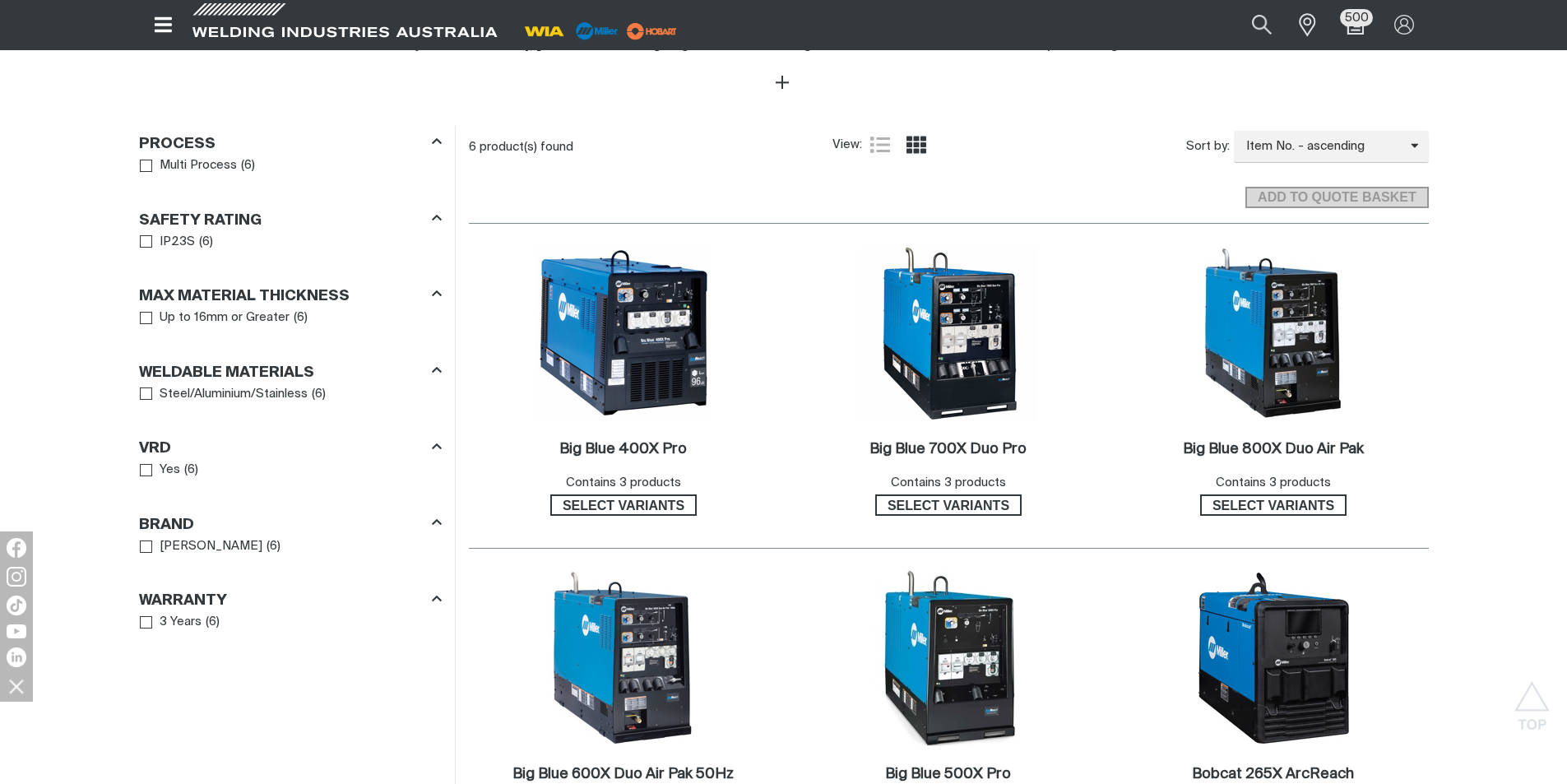
scroll to position [986, 0]
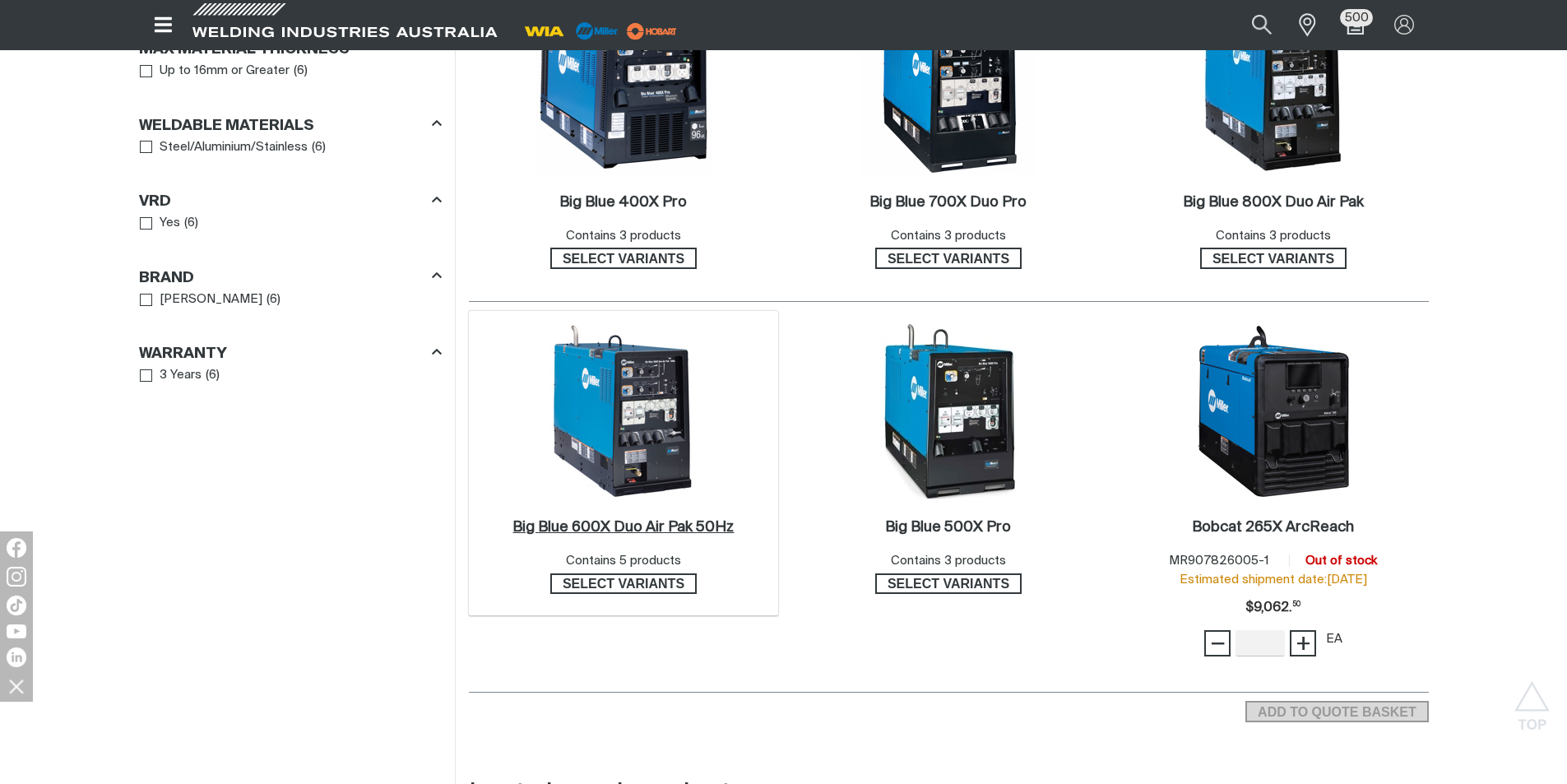
click at [664, 523] on h2 "Big Blue 600X Duo Air Pak 50Hz ." at bounding box center [623, 527] width 221 height 14
